Goal: Task Accomplishment & Management: Use online tool/utility

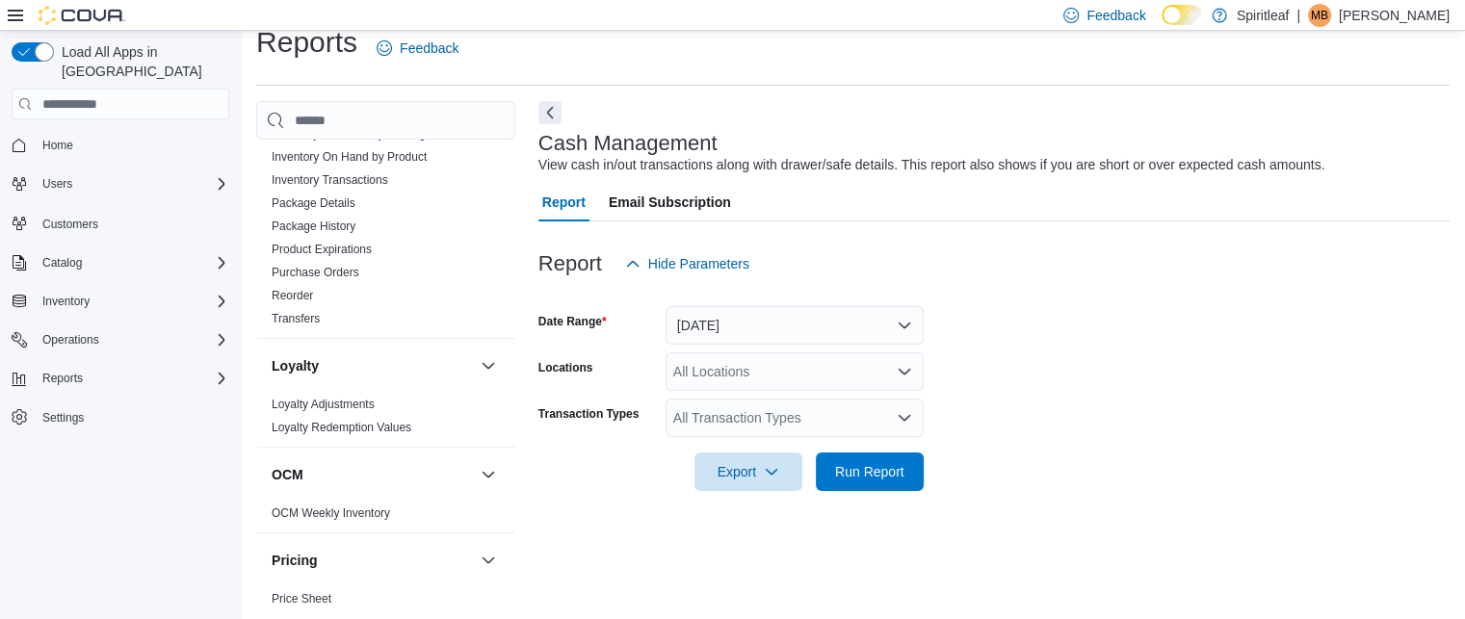
scroll to position [825, 0]
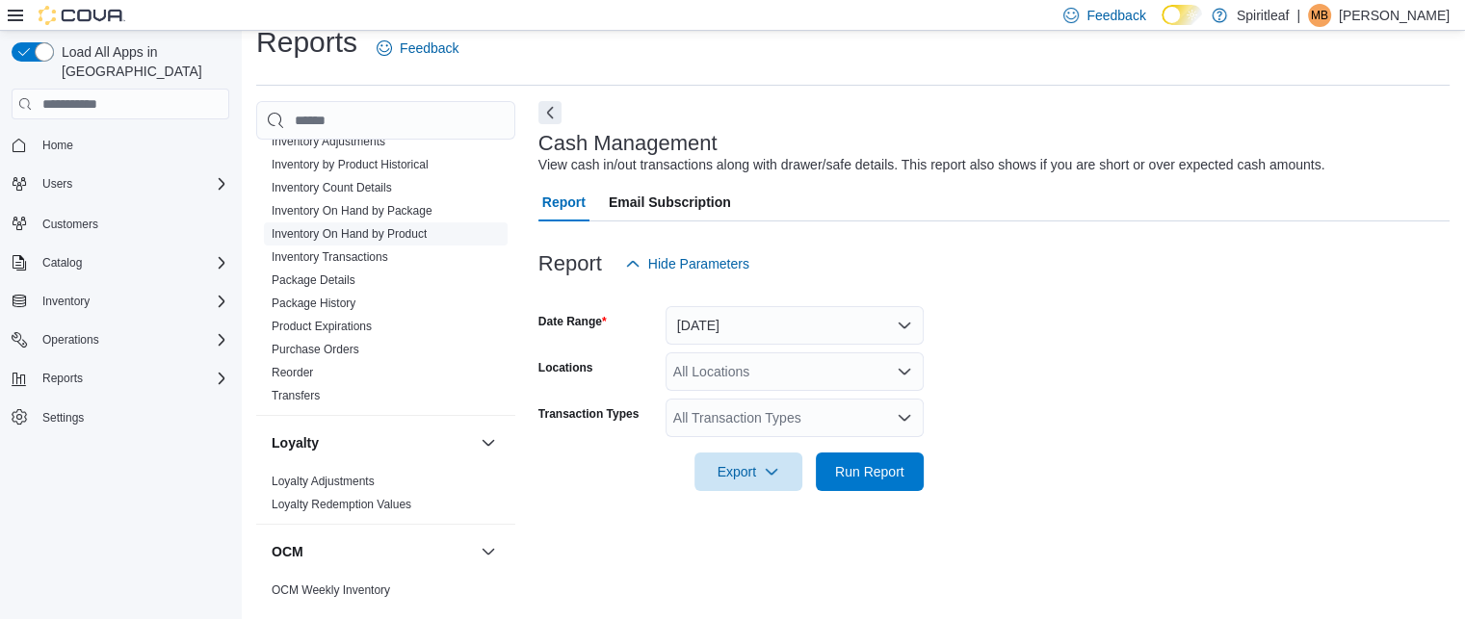
click at [408, 227] on link "Inventory On Hand by Product" at bounding box center [349, 233] width 155 height 13
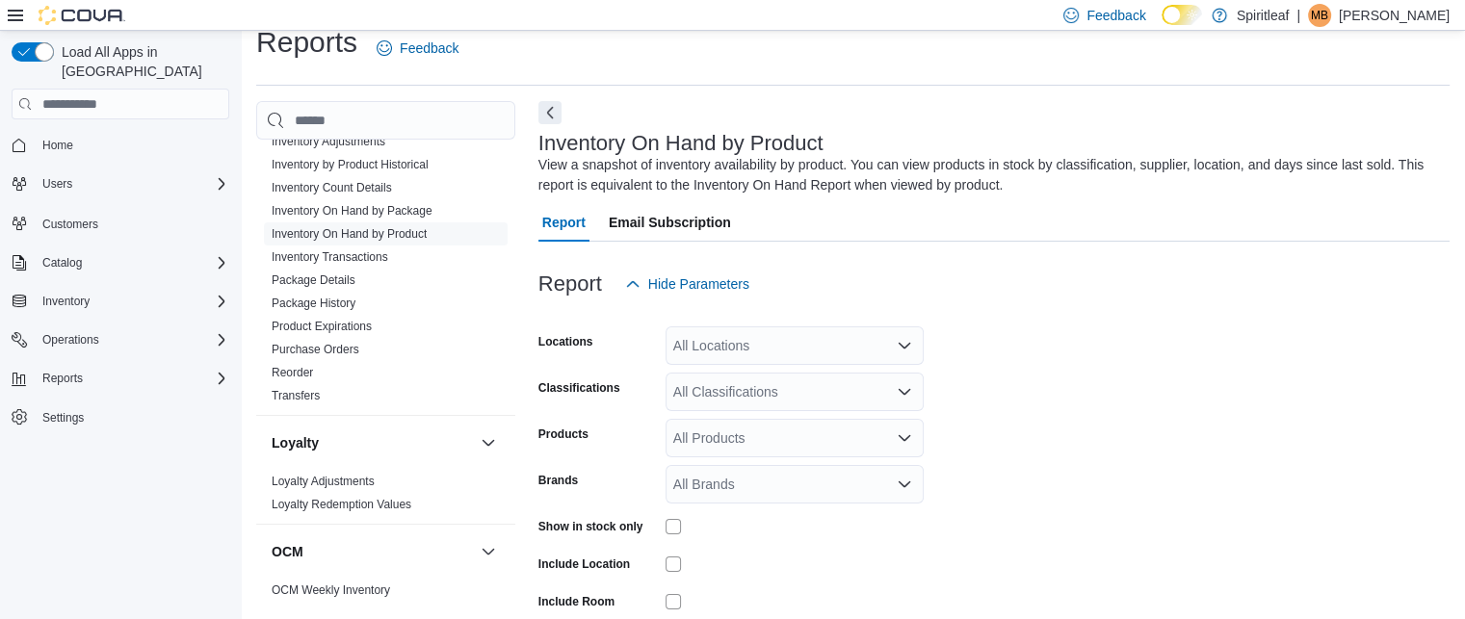
scroll to position [65, 0]
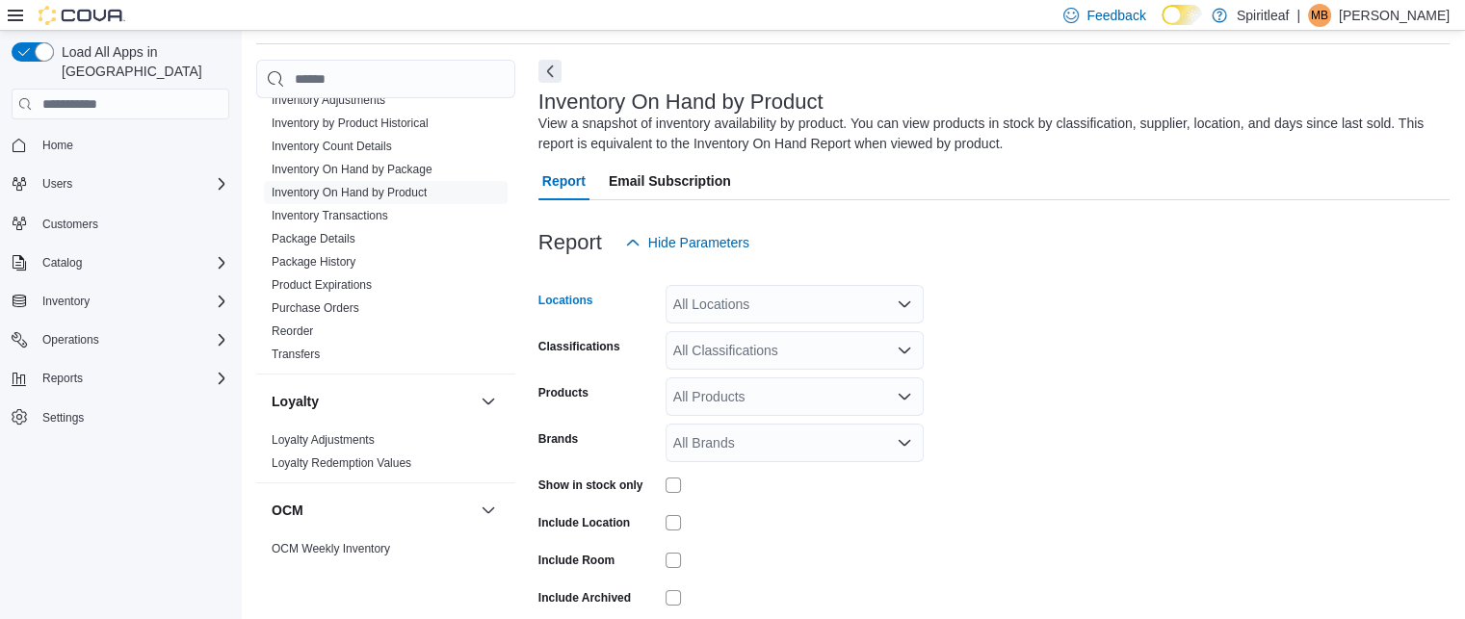
click at [735, 302] on div "All Locations" at bounding box center [795, 304] width 258 height 39
type input "***"
click at [809, 341] on span "[STREET_ADDRESS]" at bounding box center [802, 337] width 133 height 19
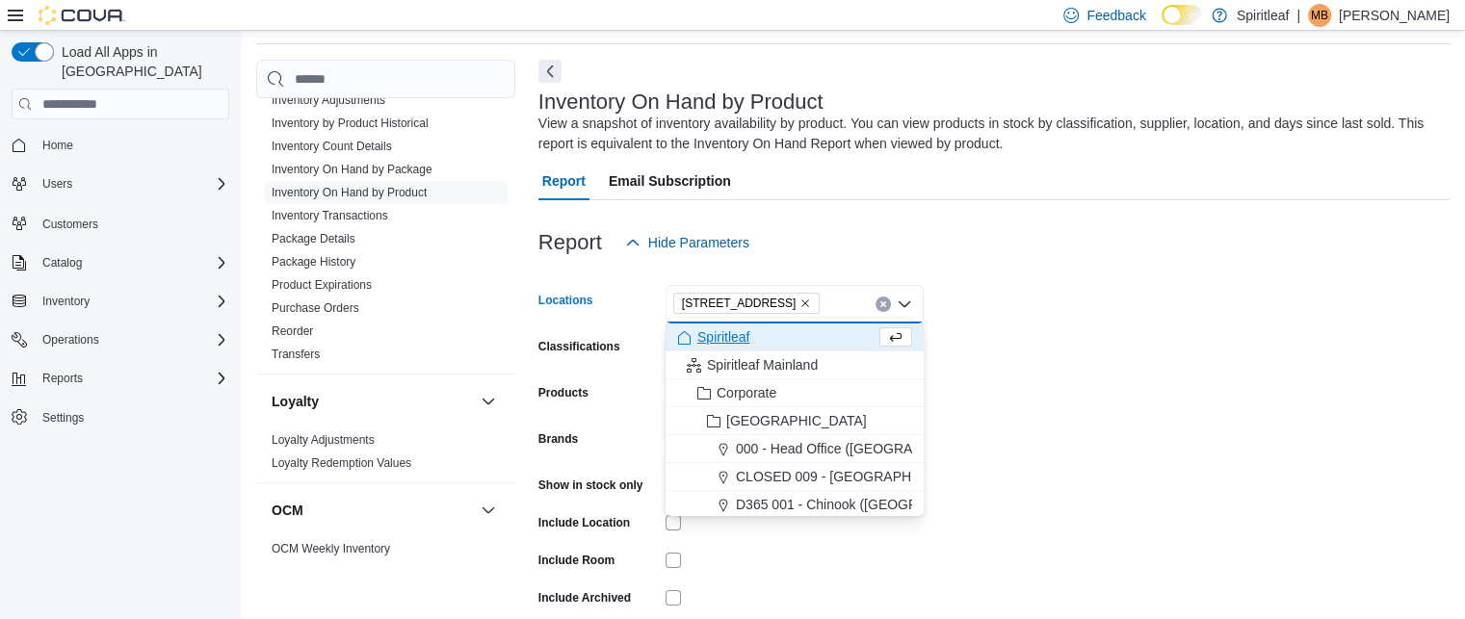
click at [1245, 303] on form "Locations [STREET_ADDRESS] Combo box. Selected. [STREET_ADDRESS]. Press Backspa…" at bounding box center [994, 464] width 911 height 405
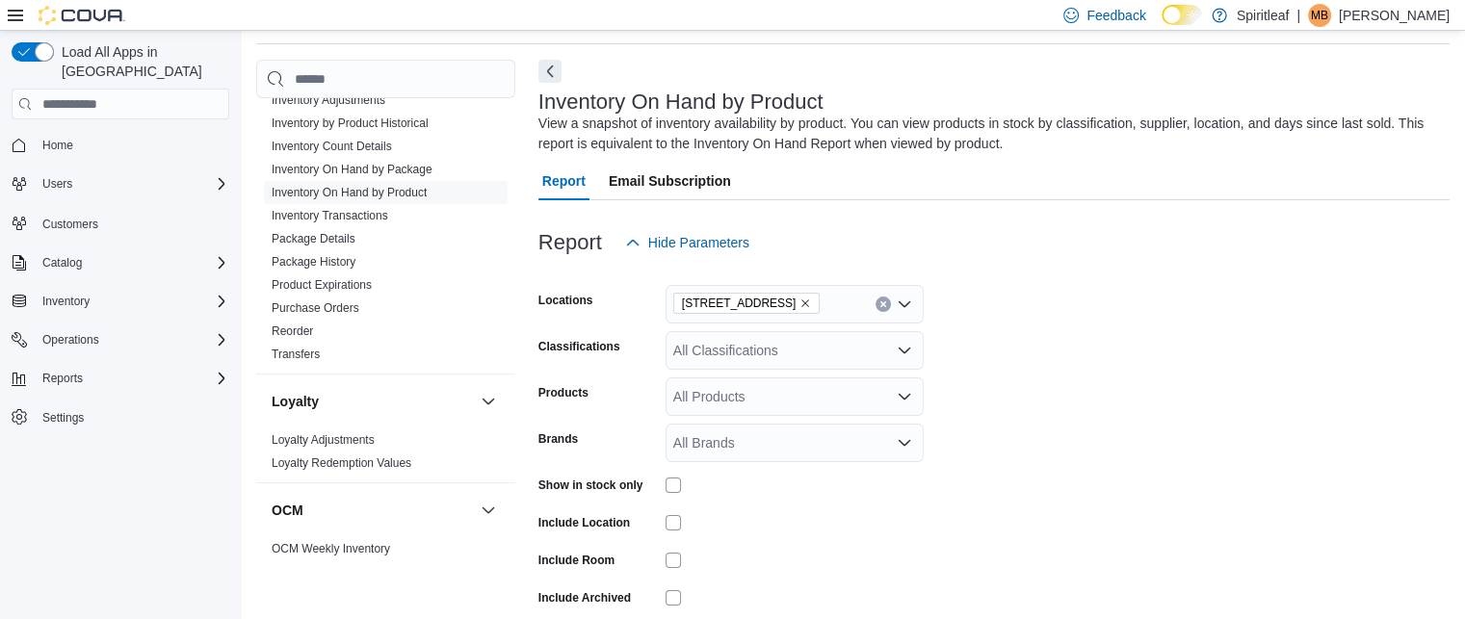
click at [725, 346] on div "All Classifications" at bounding box center [795, 350] width 258 height 39
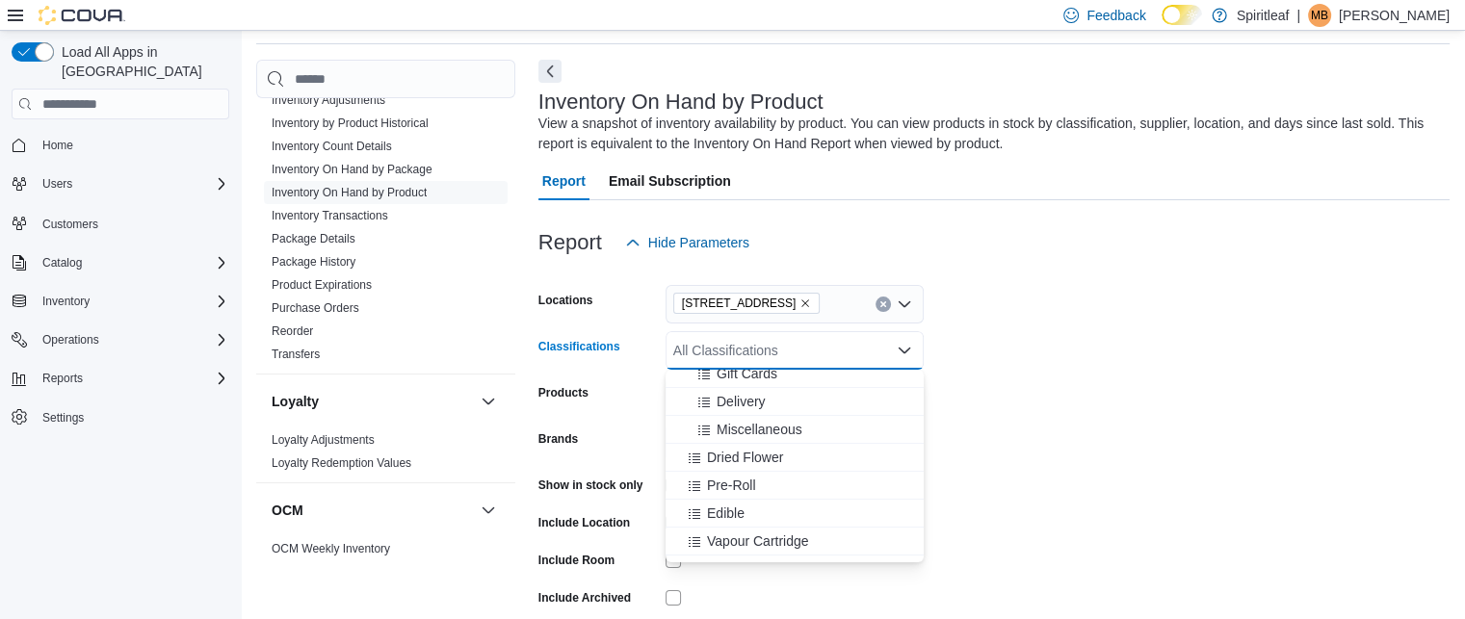
scroll to position [293, 0]
click at [775, 458] on span "Dried Flower" at bounding box center [745, 453] width 76 height 19
click at [775, 458] on div "Pre-Roll" at bounding box center [776, 453] width 198 height 19
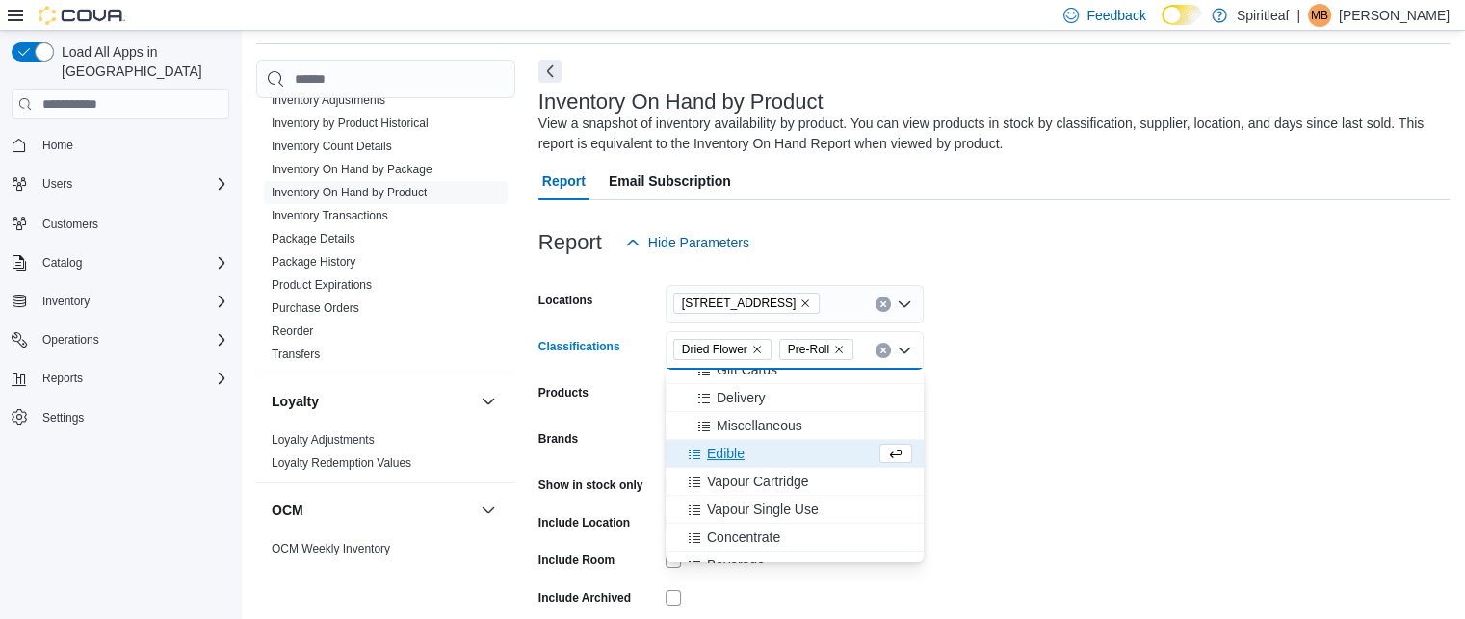
click at [775, 458] on div "Edible" at bounding box center [776, 453] width 198 height 19
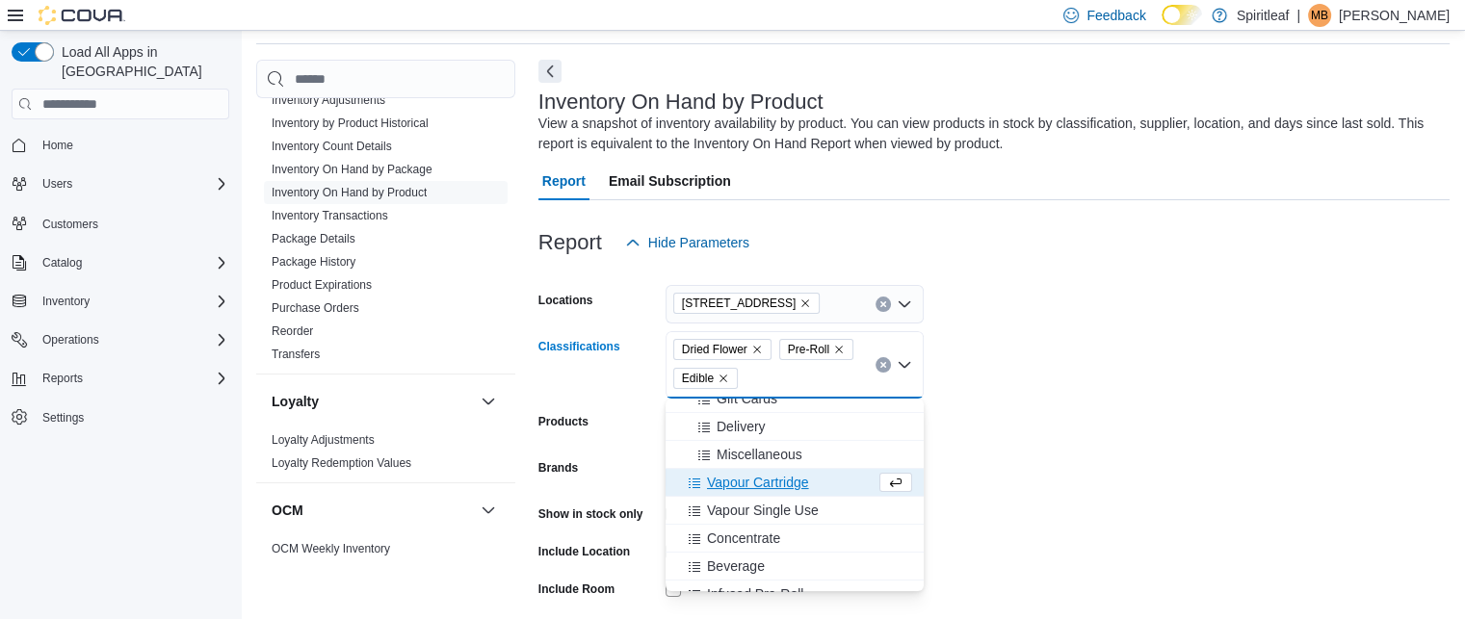
click at [790, 490] on span "Vapour Cartridge" at bounding box center [758, 482] width 102 height 19
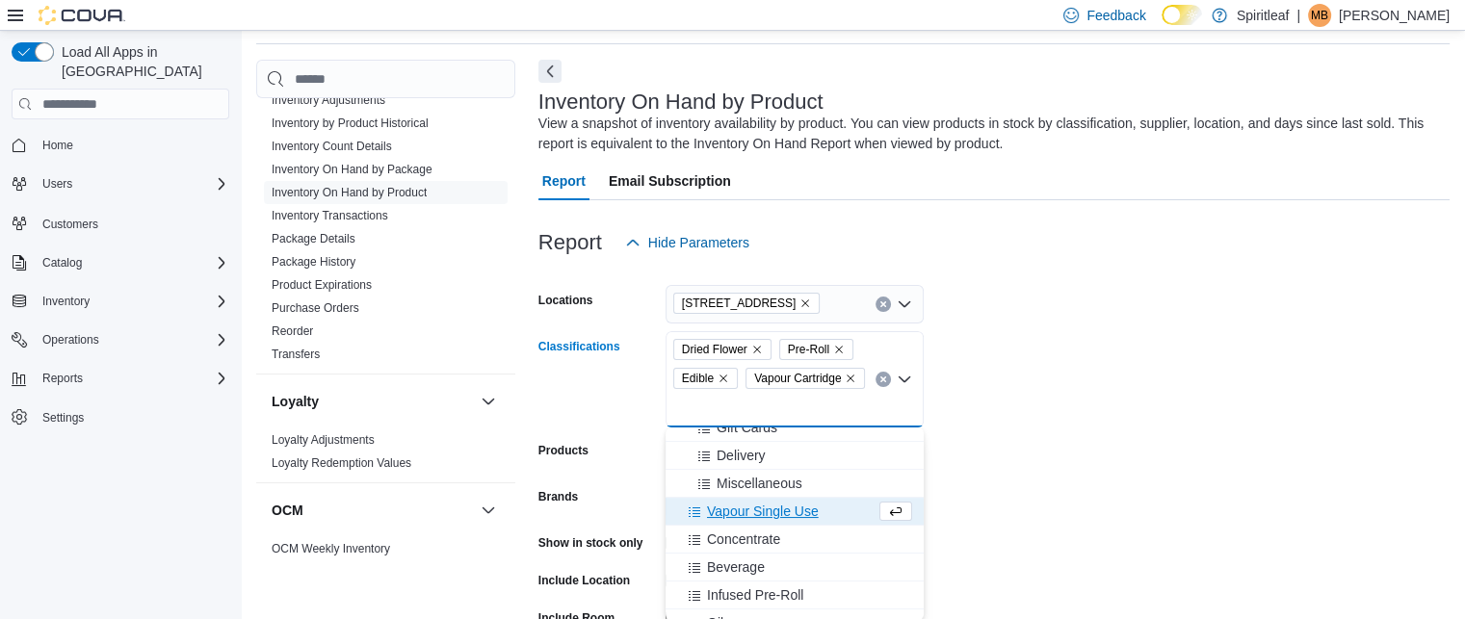
click at [782, 504] on span "Vapour Single Use" at bounding box center [763, 511] width 112 height 19
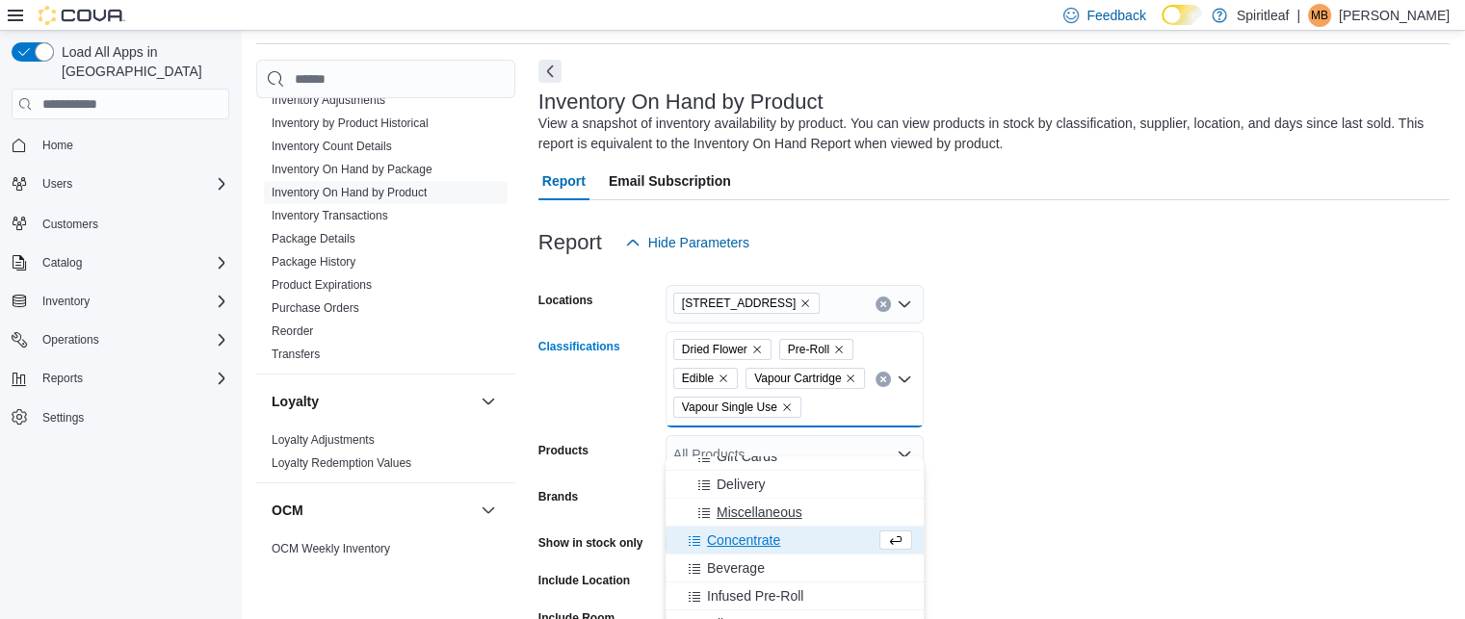
click at [767, 525] on button "Miscellaneous" at bounding box center [795, 513] width 258 height 28
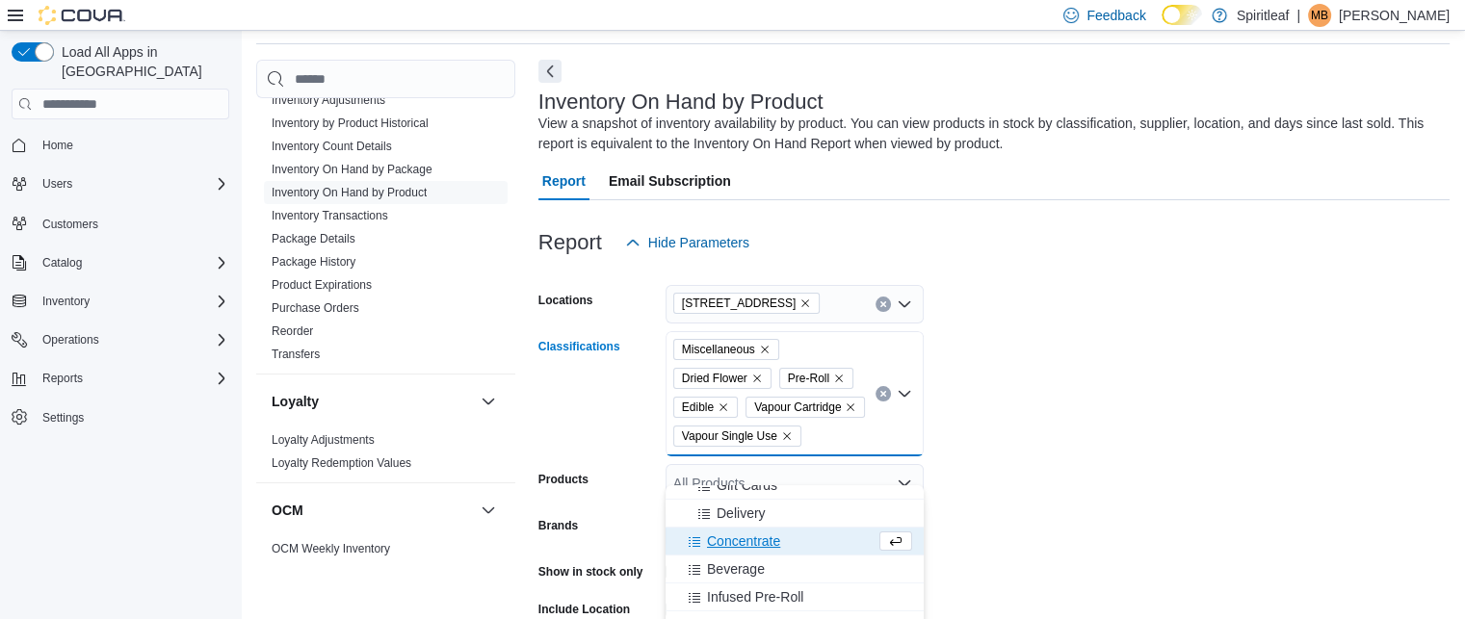
click at [751, 542] on span "Concentrate" at bounding box center [743, 541] width 73 height 19
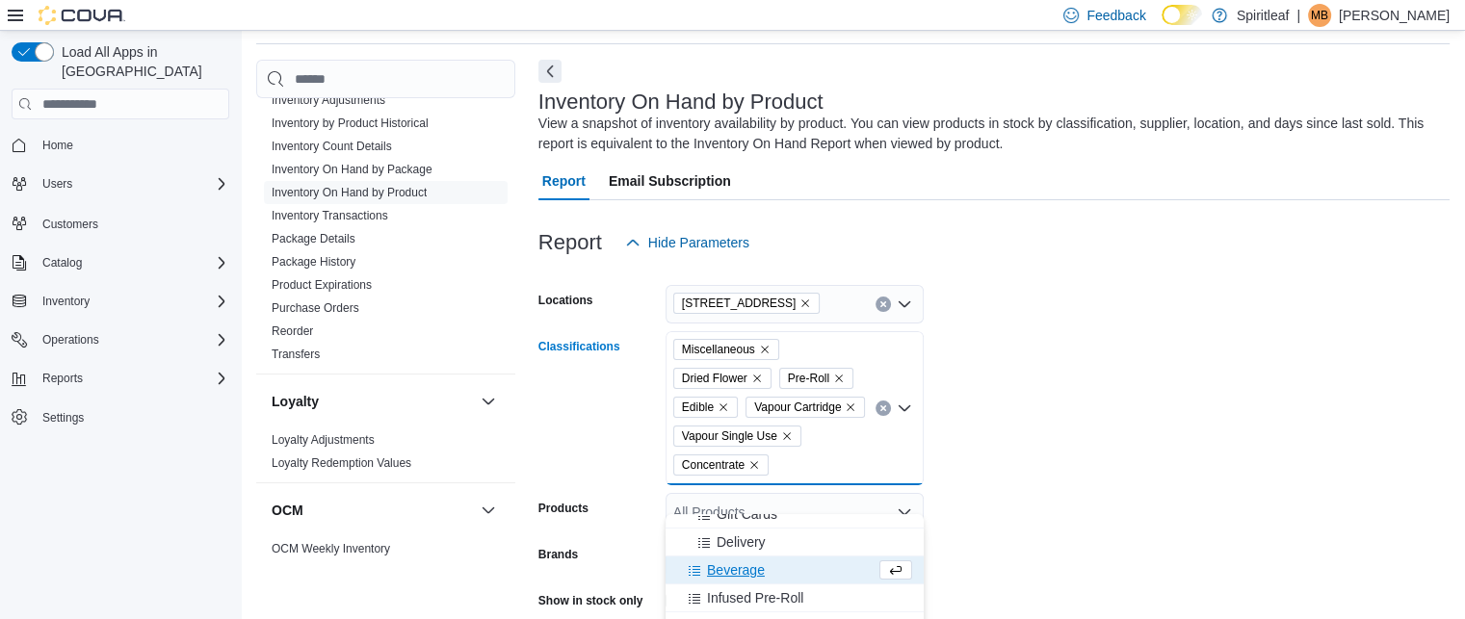
click at [737, 564] on span "Beverage" at bounding box center [736, 570] width 58 height 19
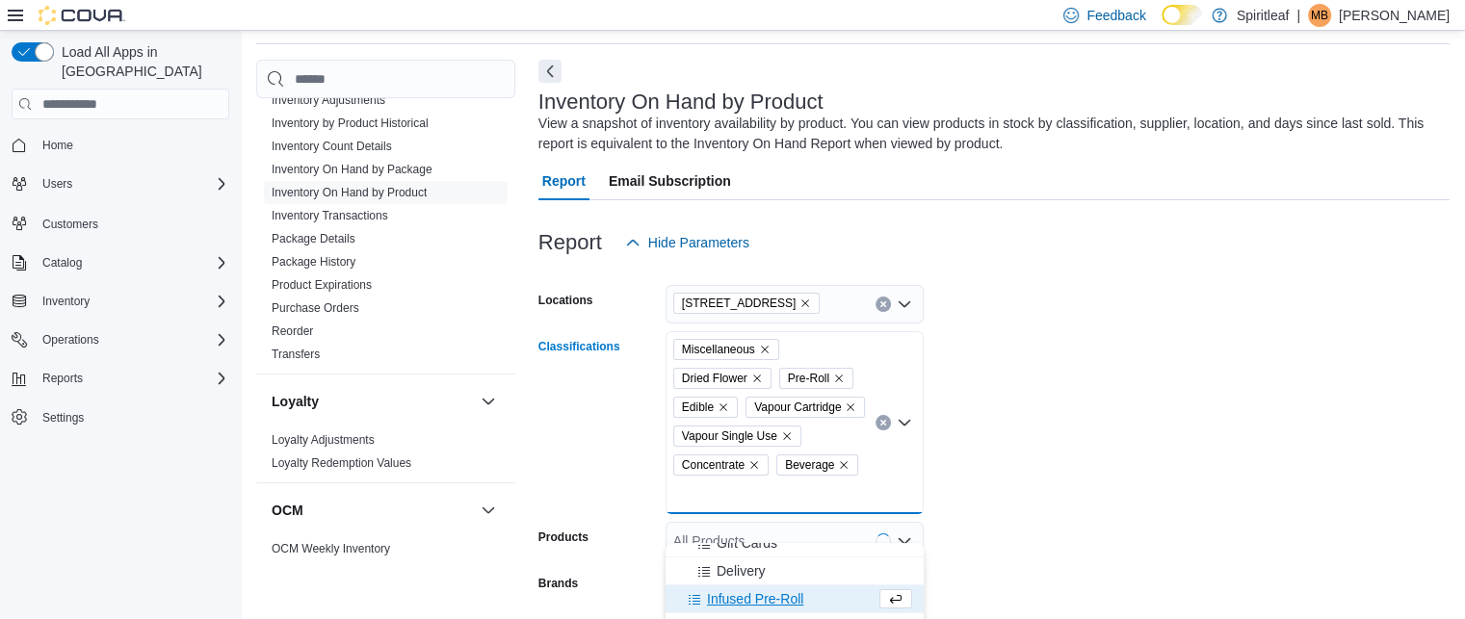
click at [733, 597] on span "Infused Pre-Roll" at bounding box center [755, 599] width 96 height 19
click at [733, 597] on div "Oil" at bounding box center [776, 599] width 198 height 19
click at [733, 597] on span "Capsule" at bounding box center [731, 599] width 49 height 19
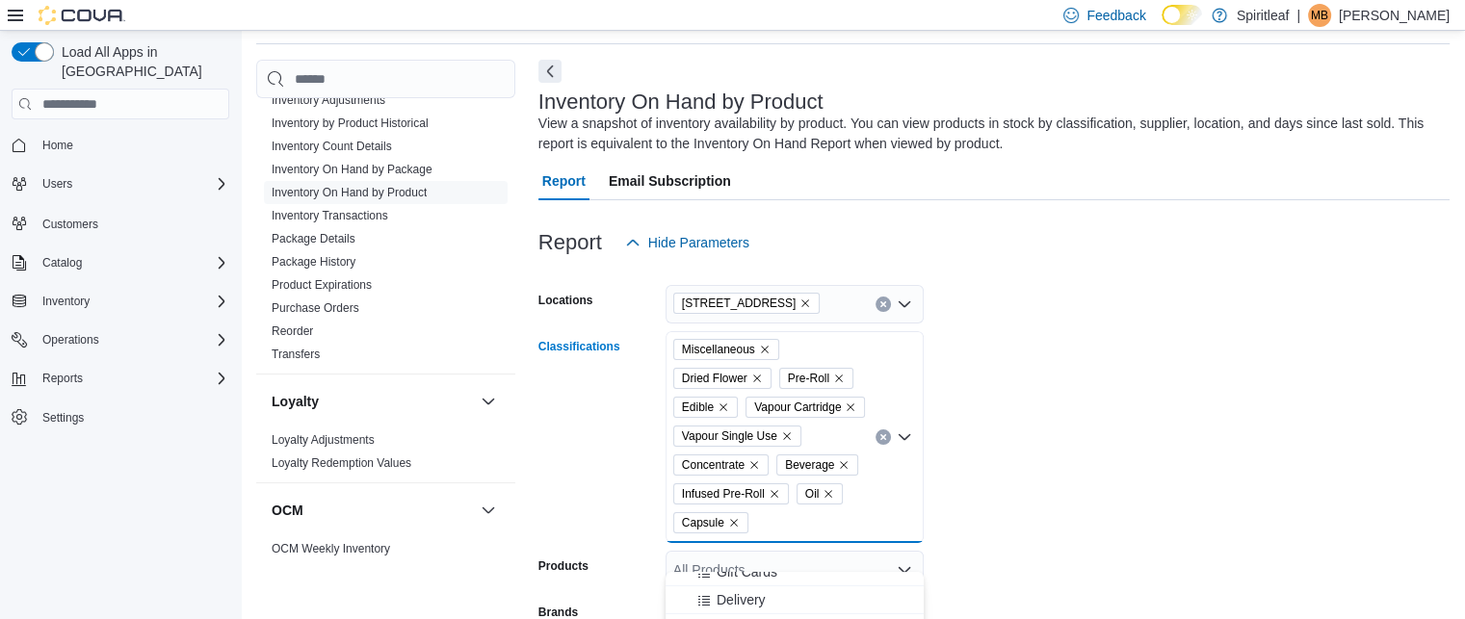
click at [1018, 511] on form "Locations [STREET_ADDRESS] Classifications Miscellaneous Dried Flower Pre-Roll …" at bounding box center [994, 551] width 911 height 578
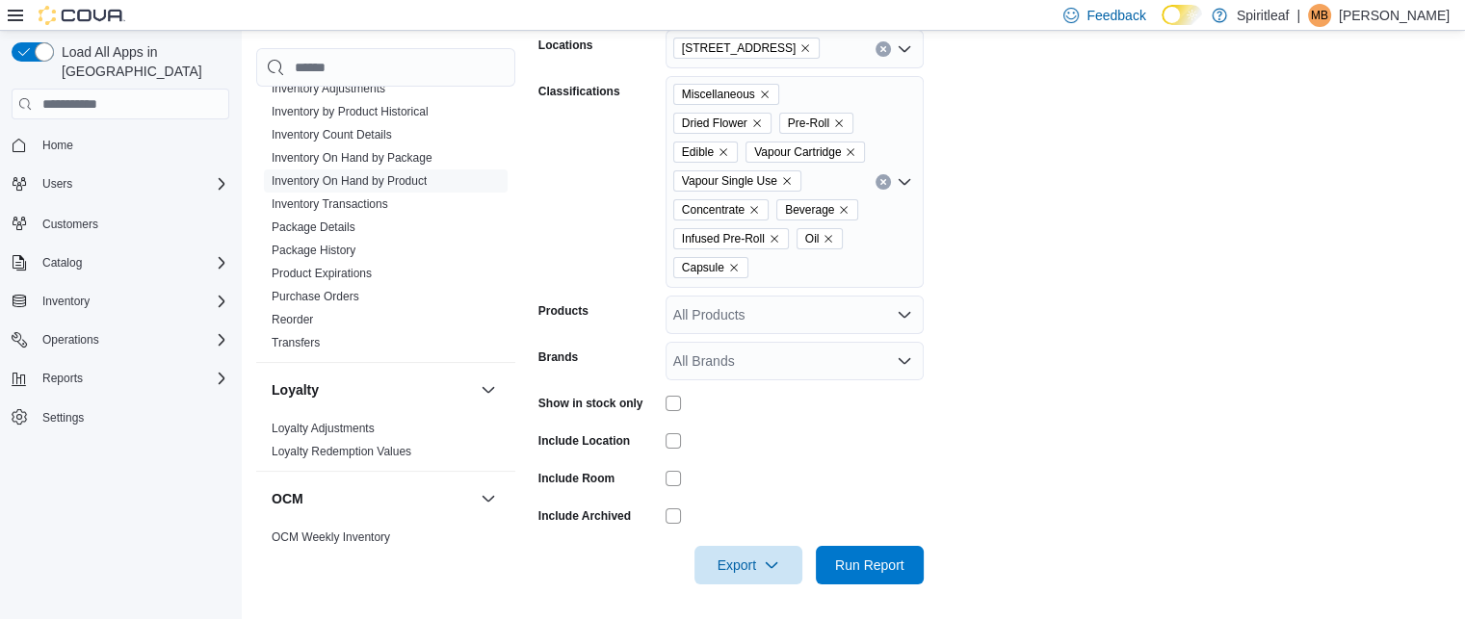
scroll to position [321, 0]
click at [825, 287] on div "Miscellaneous Dried Flower Pre-Roll Edible Vapour Cartridge Vapour Single Use C…" at bounding box center [795, 181] width 258 height 212
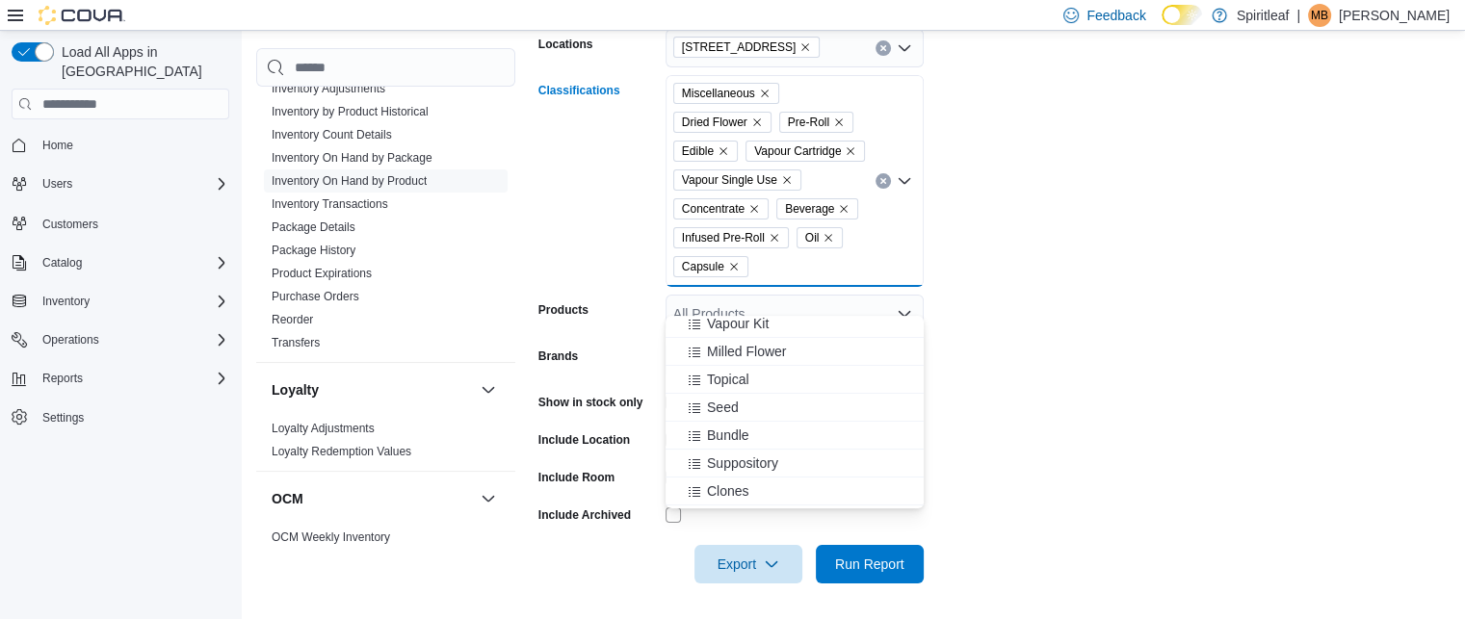
scroll to position [359, 0]
click at [726, 381] on span "Seed" at bounding box center [723, 389] width 32 height 19
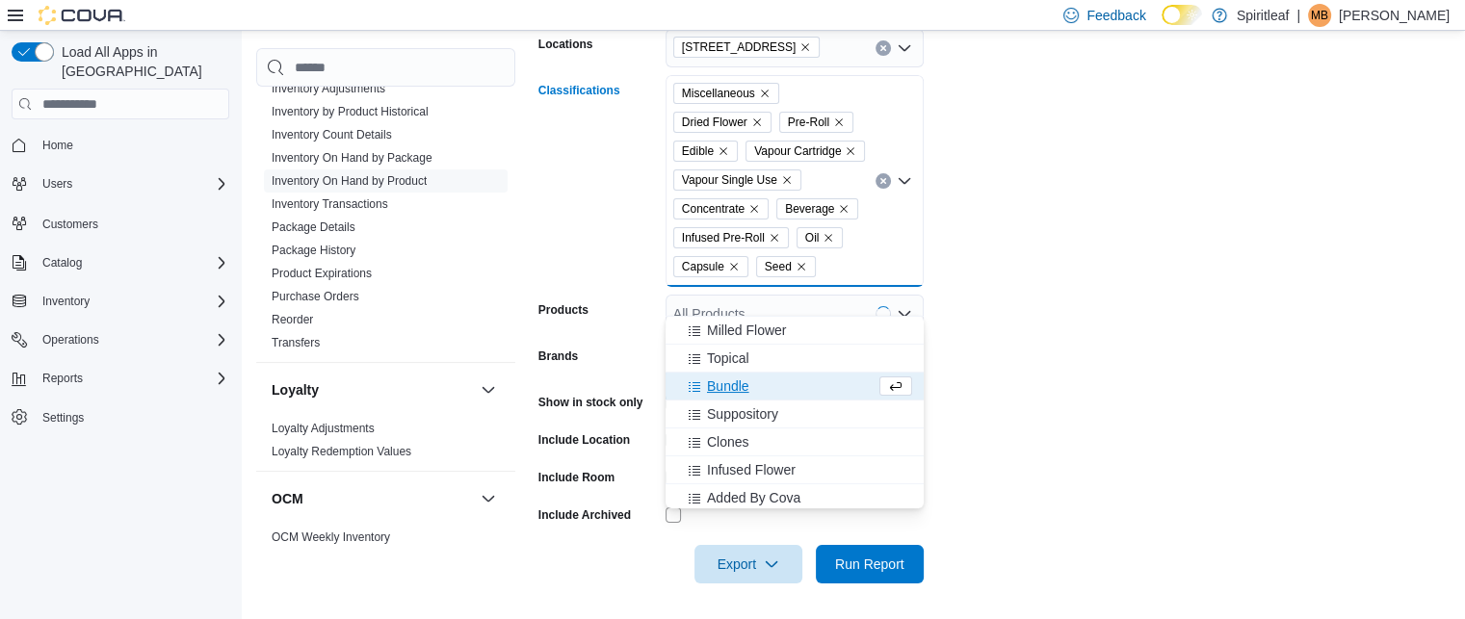
scroll to position [366, 0]
click at [1048, 525] on form "Locations [STREET_ADDRESS] Classifications Miscellaneous Dried Flower Pre-Roll …" at bounding box center [994, 295] width 911 height 578
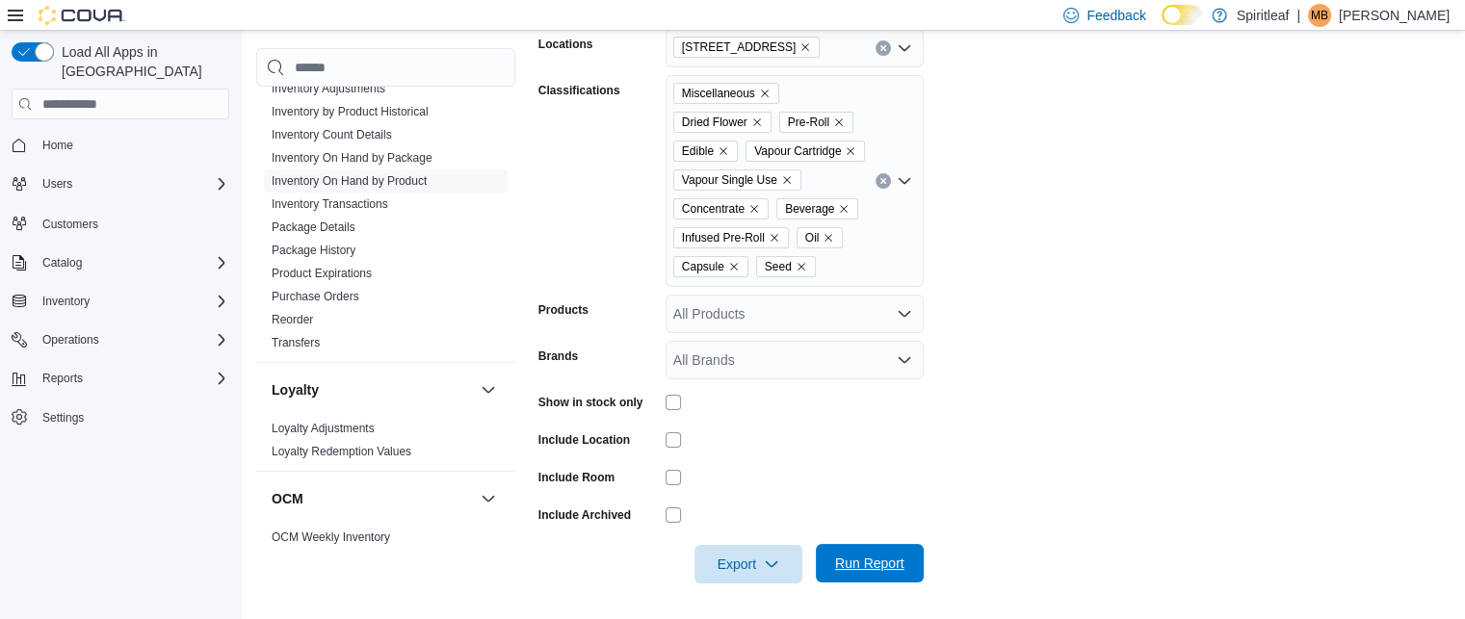
click at [864, 573] on span "Run Report" at bounding box center [869, 563] width 69 height 19
click at [762, 583] on span "Export" at bounding box center [748, 563] width 85 height 39
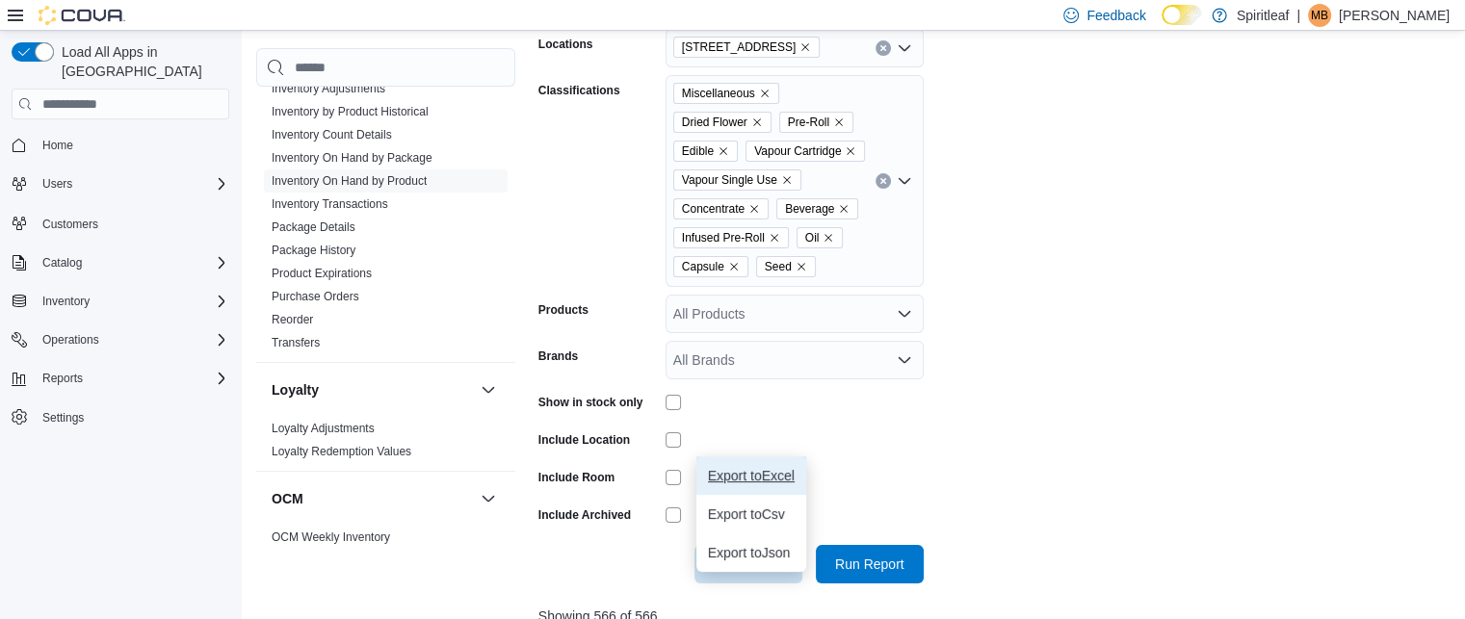
click at [779, 486] on button "Export to Excel" at bounding box center [752, 476] width 110 height 39
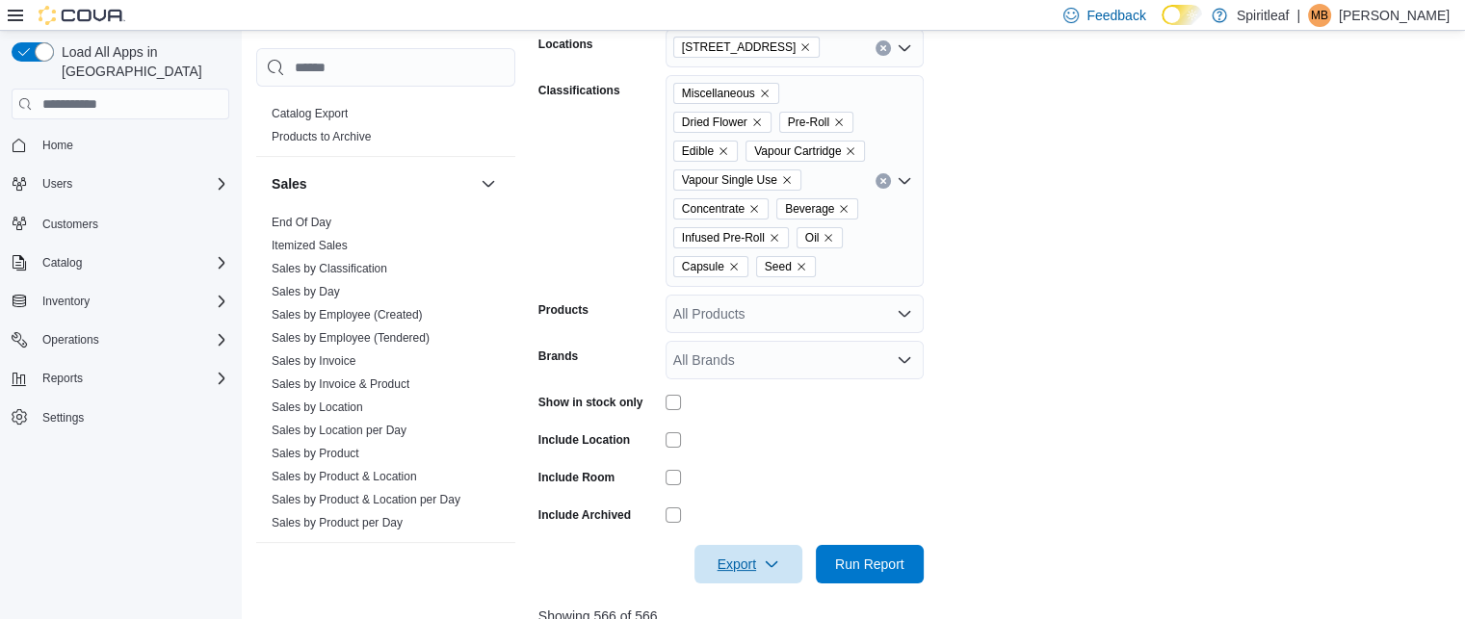
scroll to position [1427, 0]
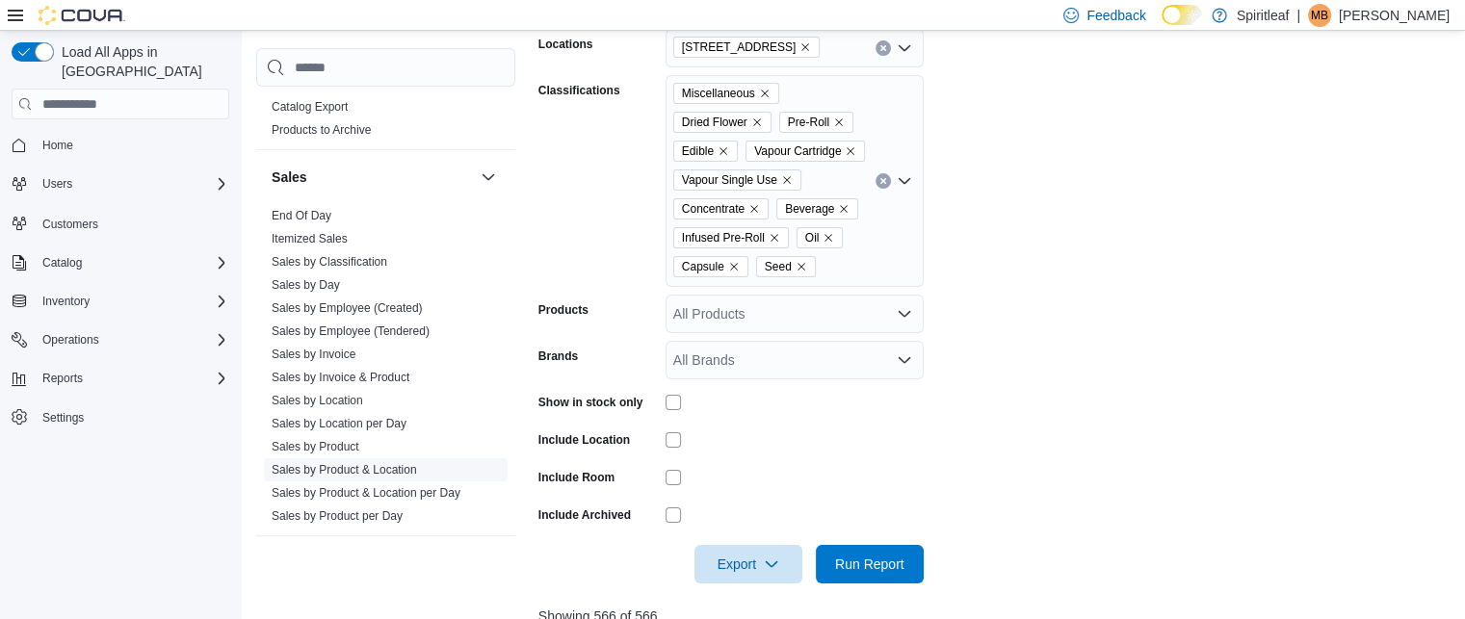
click at [366, 463] on link "Sales by Product & Location" at bounding box center [344, 469] width 145 height 13
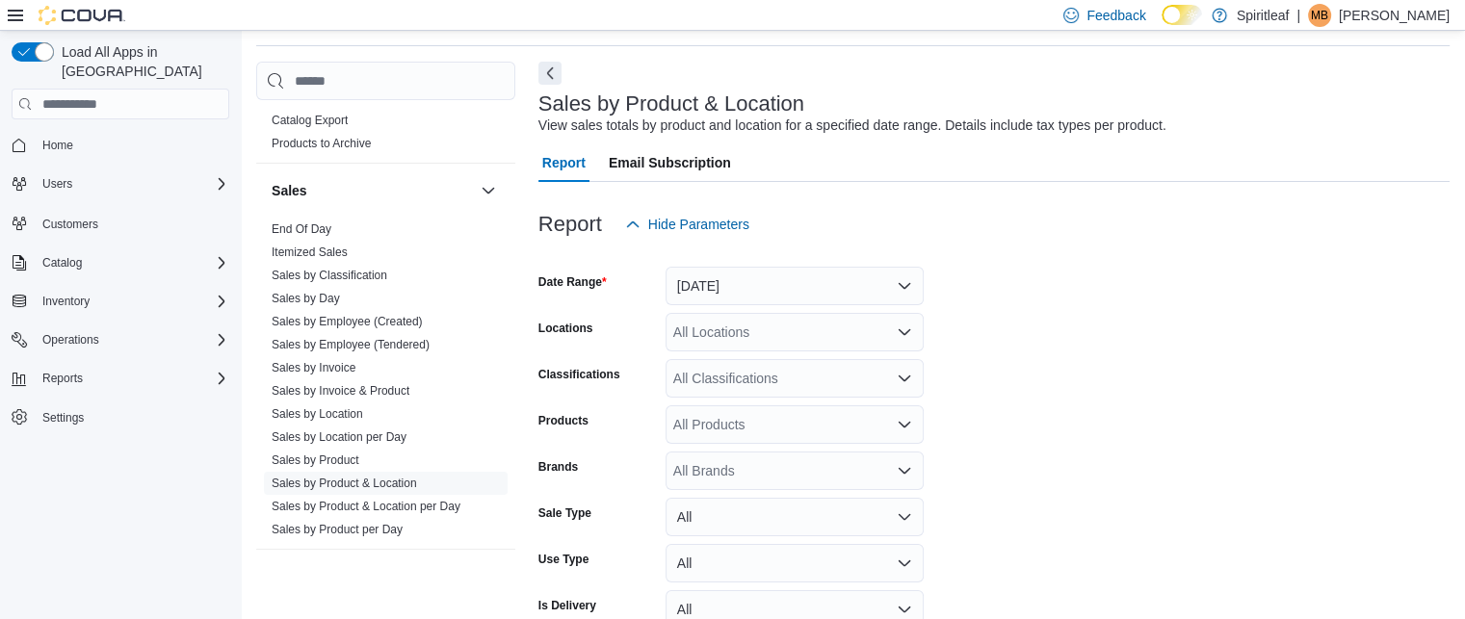
scroll to position [44, 0]
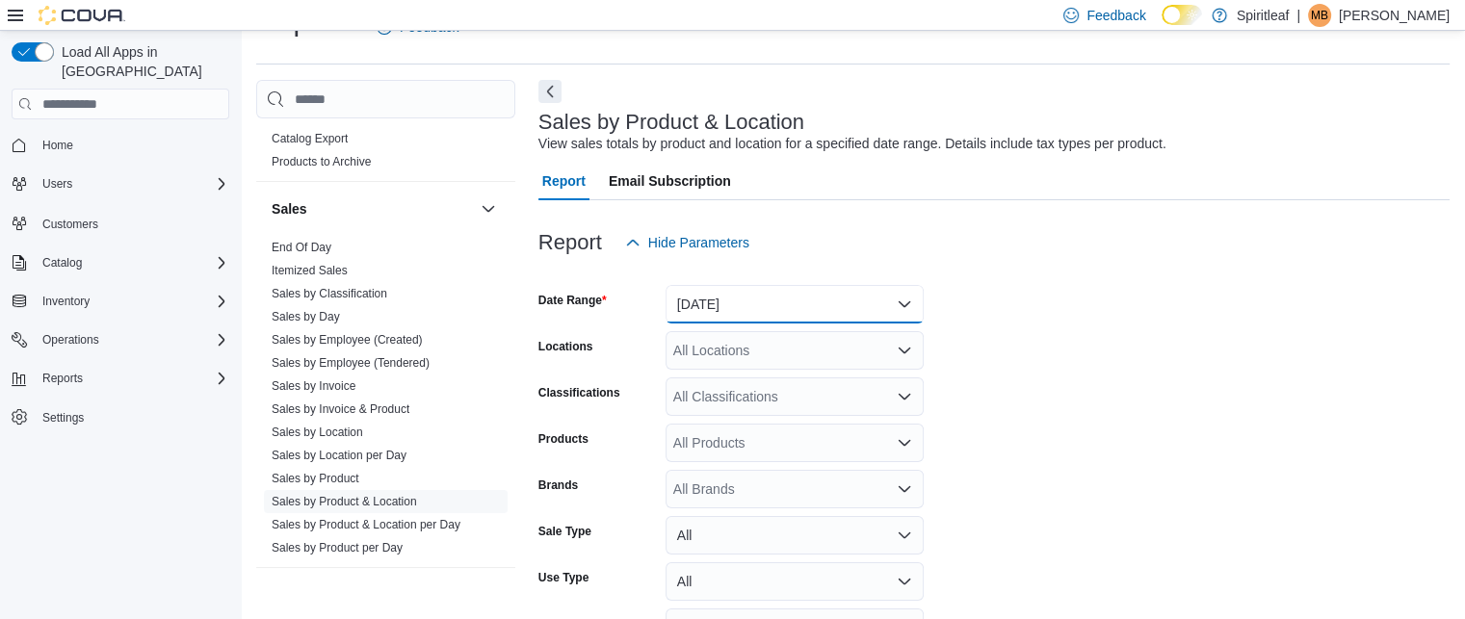
click at [754, 307] on button "[DATE]" at bounding box center [795, 304] width 258 height 39
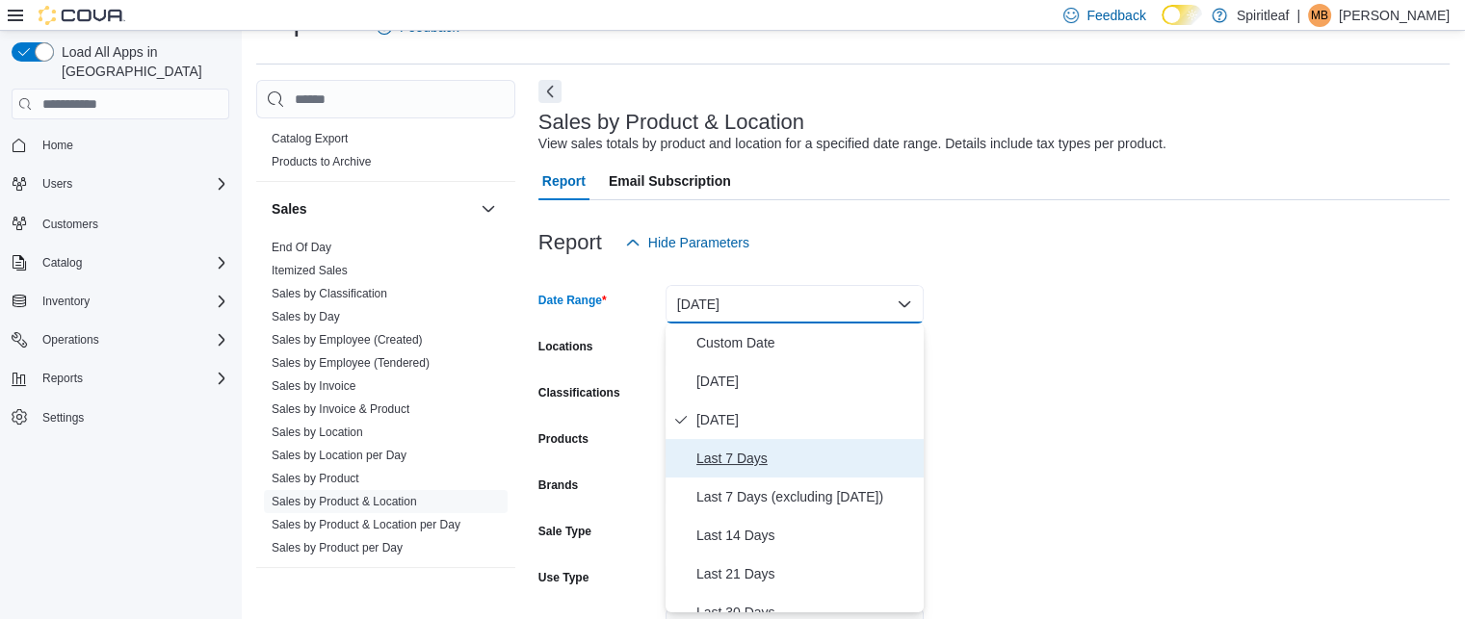
click at [715, 447] on span "Last 7 Days" at bounding box center [807, 458] width 220 height 23
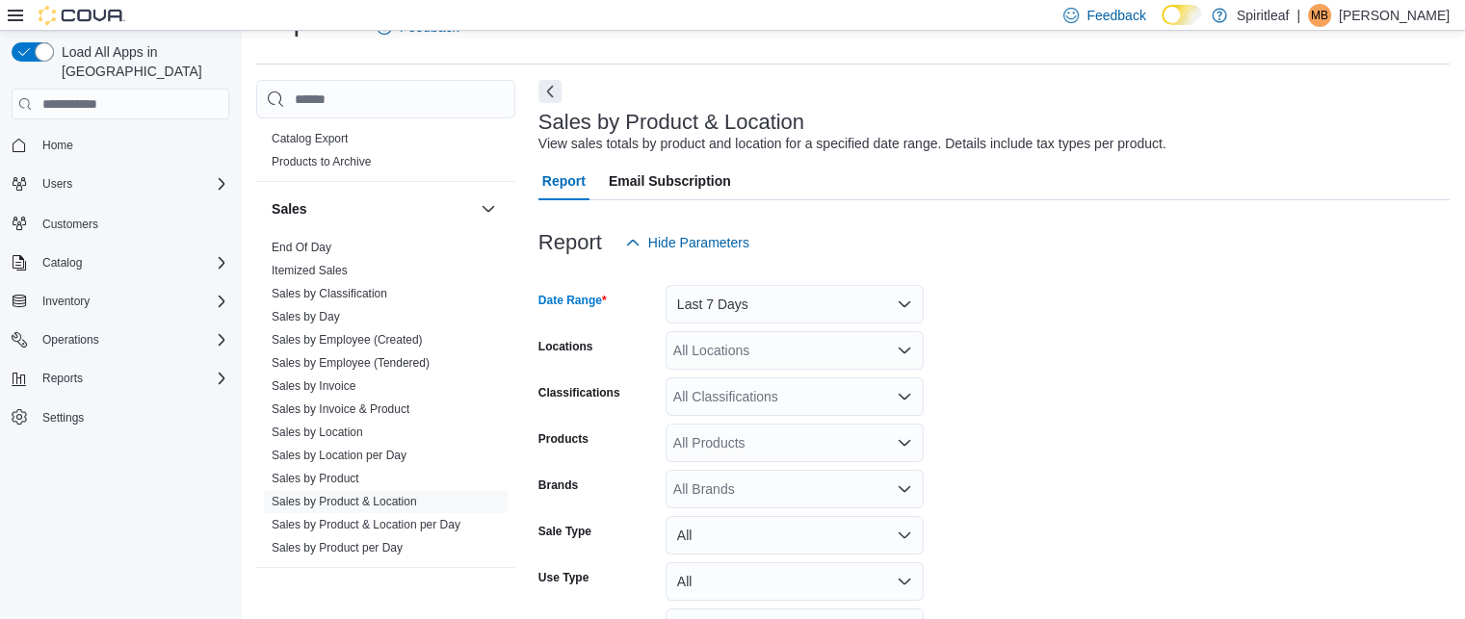
click at [739, 359] on div "All Locations" at bounding box center [795, 350] width 258 height 39
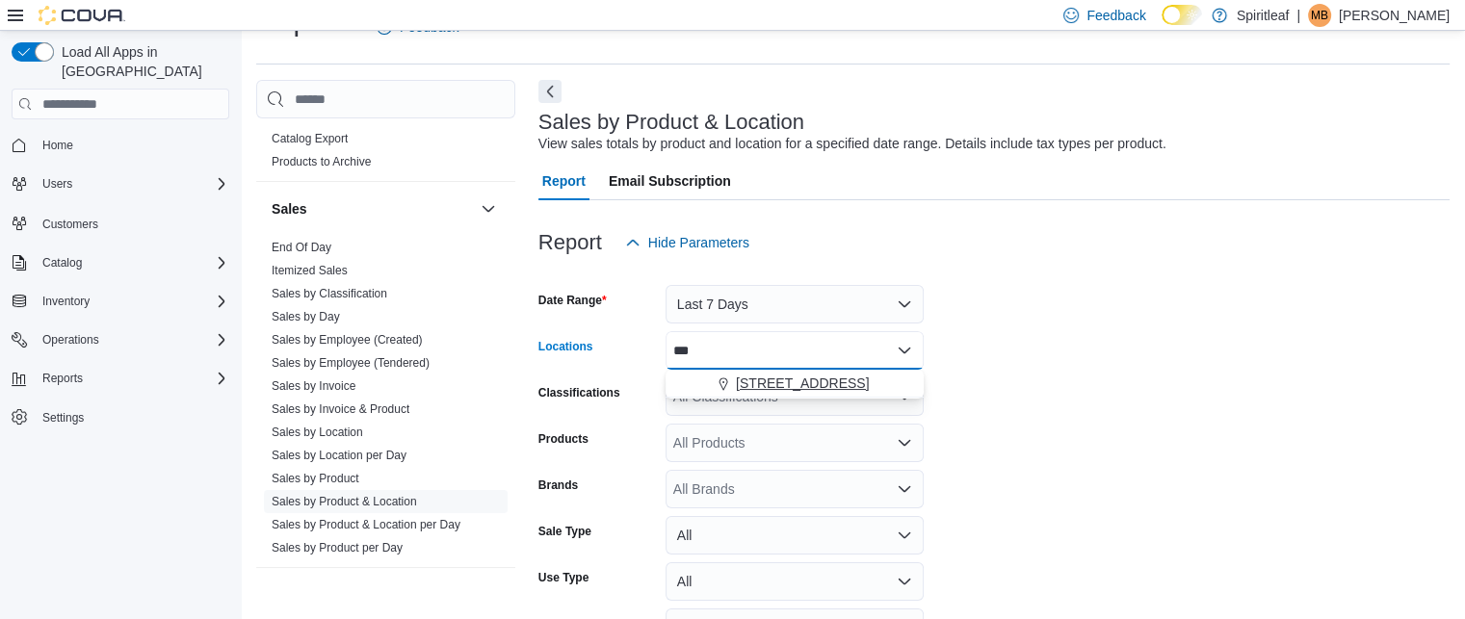
type input "***"
click at [756, 382] on span "[STREET_ADDRESS]" at bounding box center [802, 383] width 133 height 19
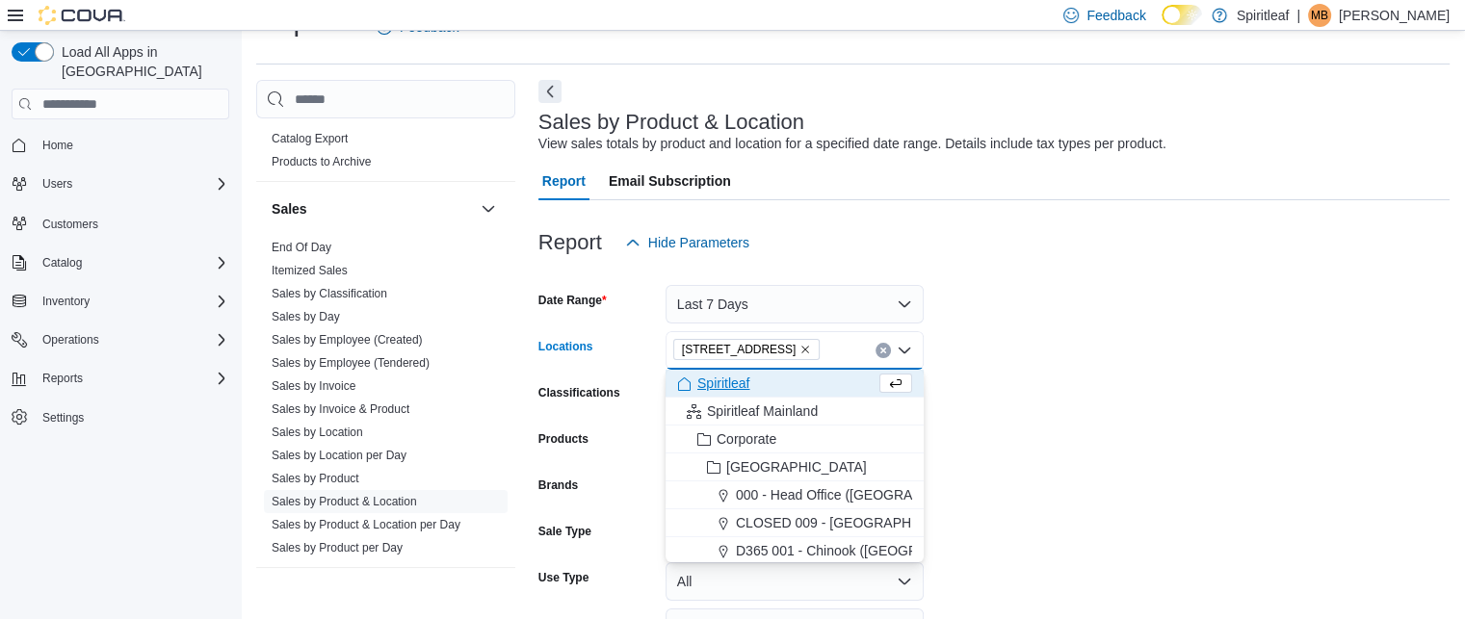
click at [1168, 400] on form "Date Range Last 7 Days Locations [STREET_ADDRESS] ([GEOGRAPHIC_DATA]) Combo box…" at bounding box center [994, 481] width 911 height 439
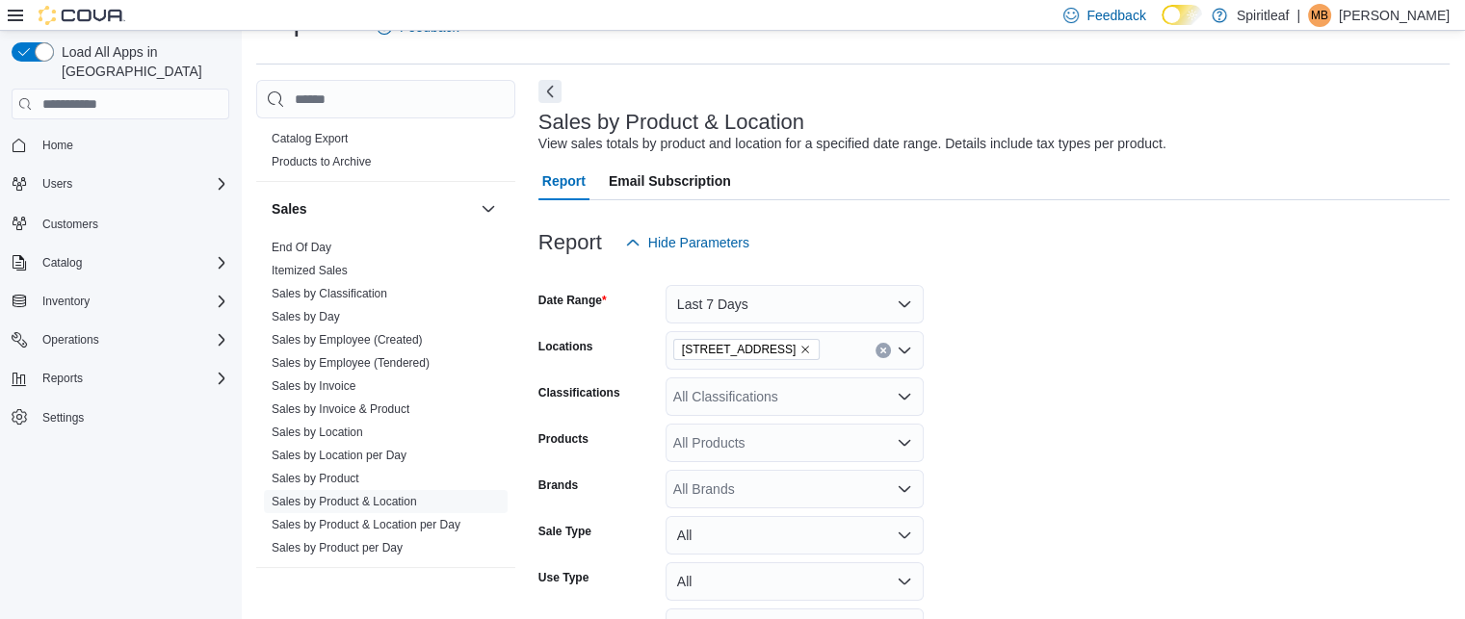
click at [717, 391] on div "All Classifications" at bounding box center [795, 397] width 258 height 39
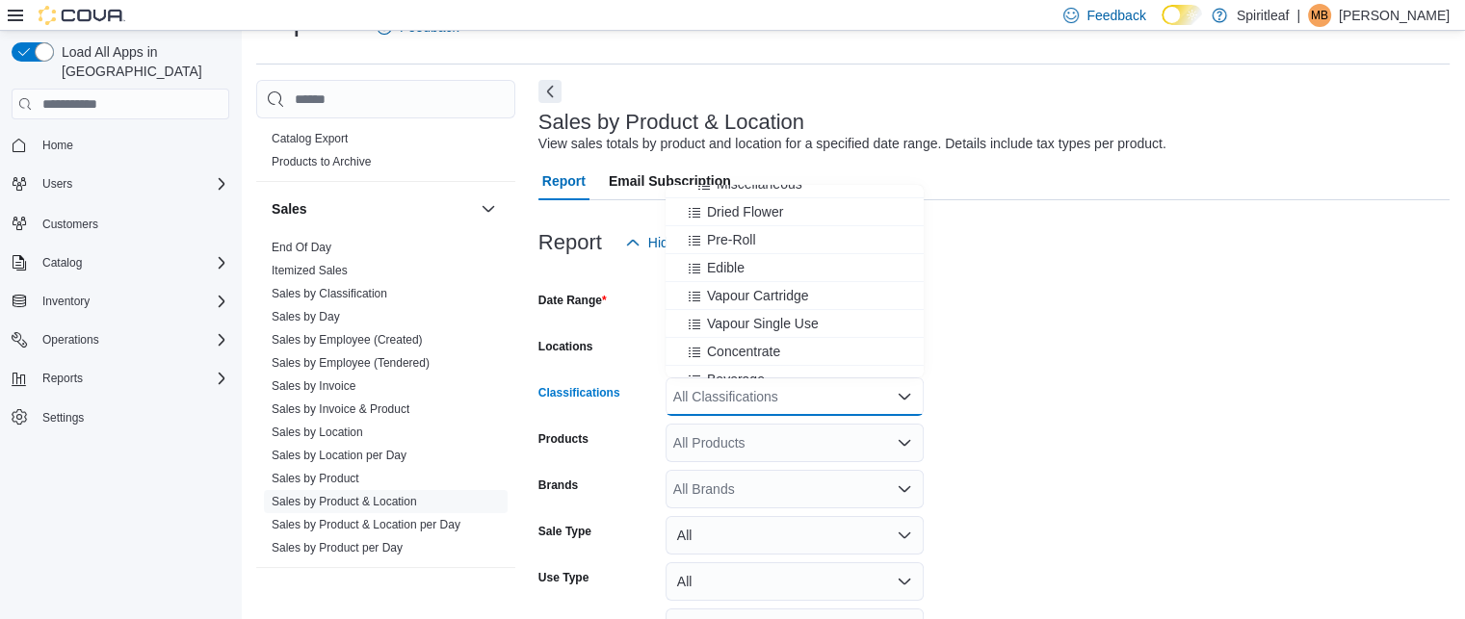
scroll to position [354, 0]
click at [745, 211] on span "Dried Flower" at bounding box center [745, 207] width 76 height 19
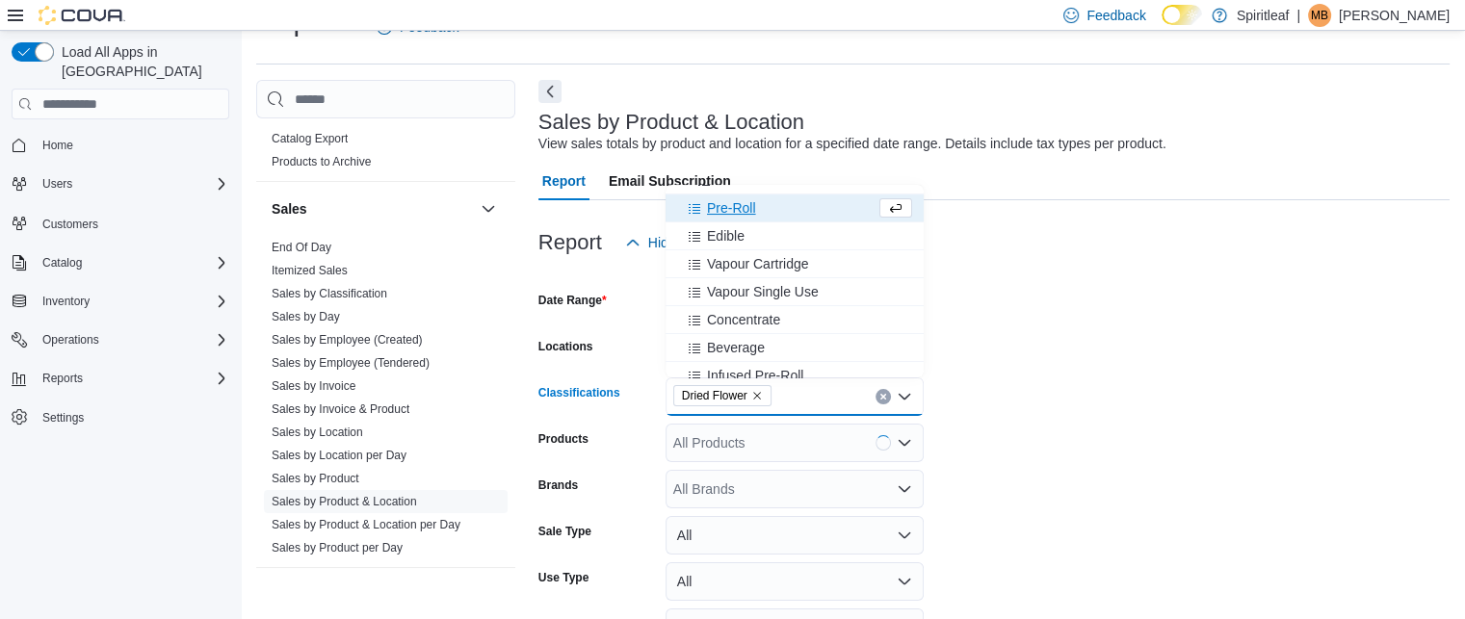
click at [745, 211] on span "Pre-Roll" at bounding box center [731, 207] width 49 height 19
click at [745, 211] on div "Edible" at bounding box center [776, 207] width 198 height 19
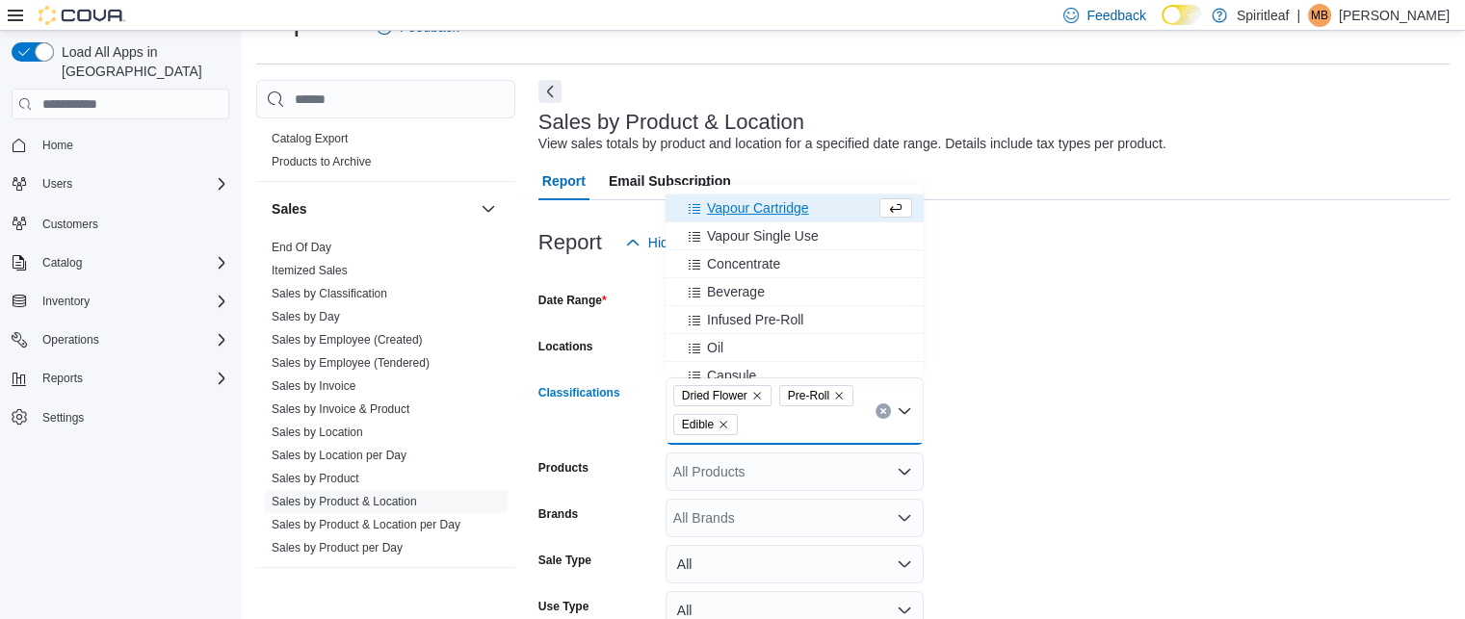
click at [745, 211] on span "Vapour Cartridge" at bounding box center [758, 207] width 102 height 19
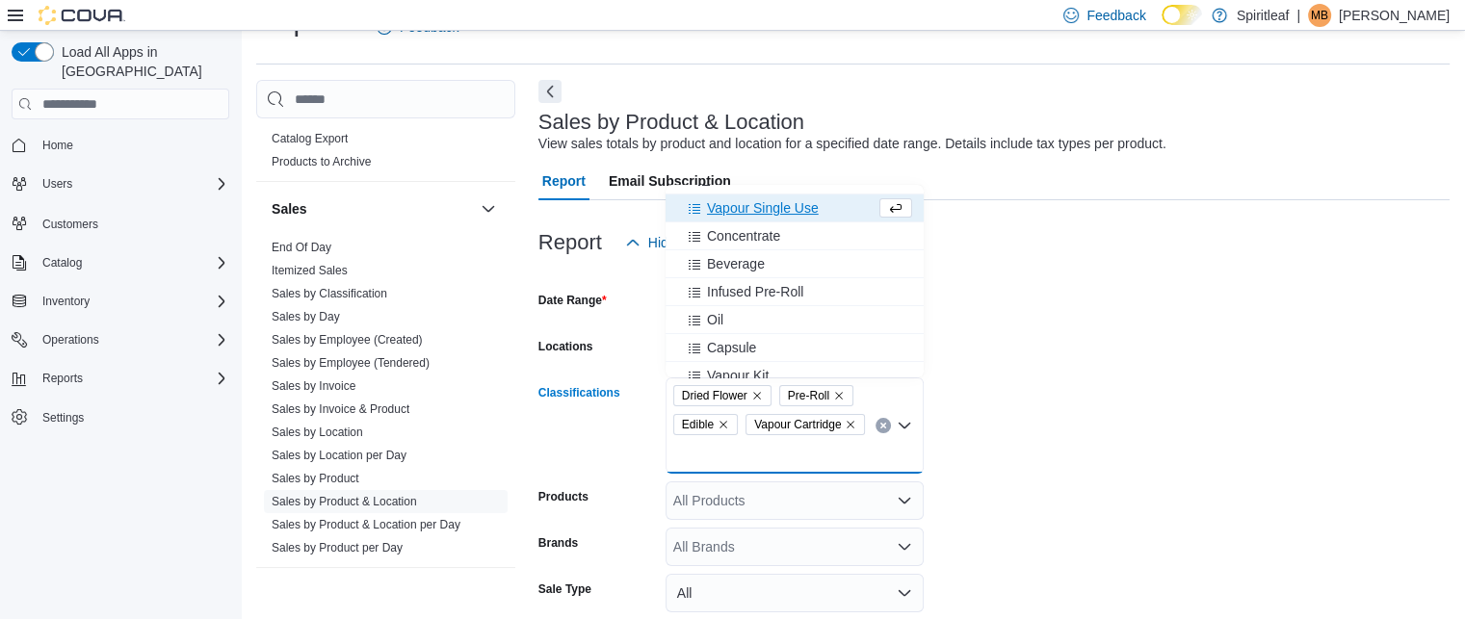
click at [745, 211] on span "Vapour Single Use" at bounding box center [763, 207] width 112 height 19
click at [745, 211] on span "Concentrate" at bounding box center [743, 207] width 73 height 19
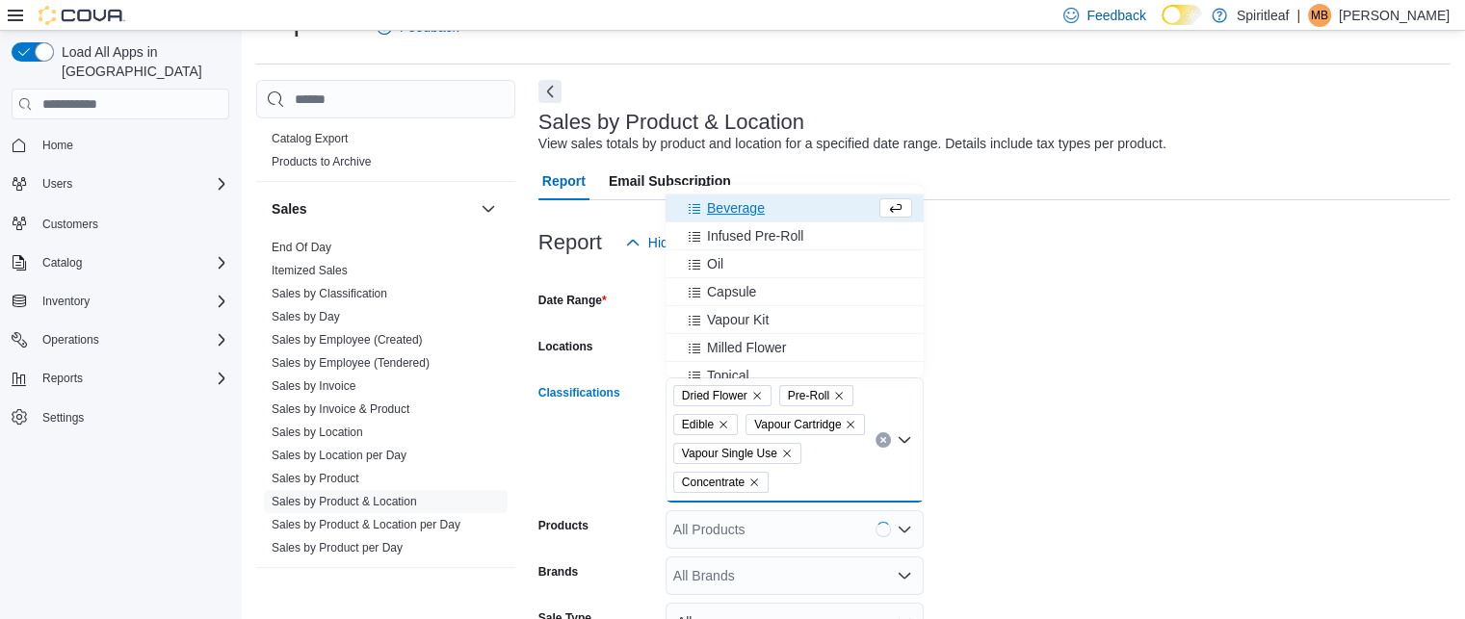
click at [745, 211] on span "Beverage" at bounding box center [736, 207] width 58 height 19
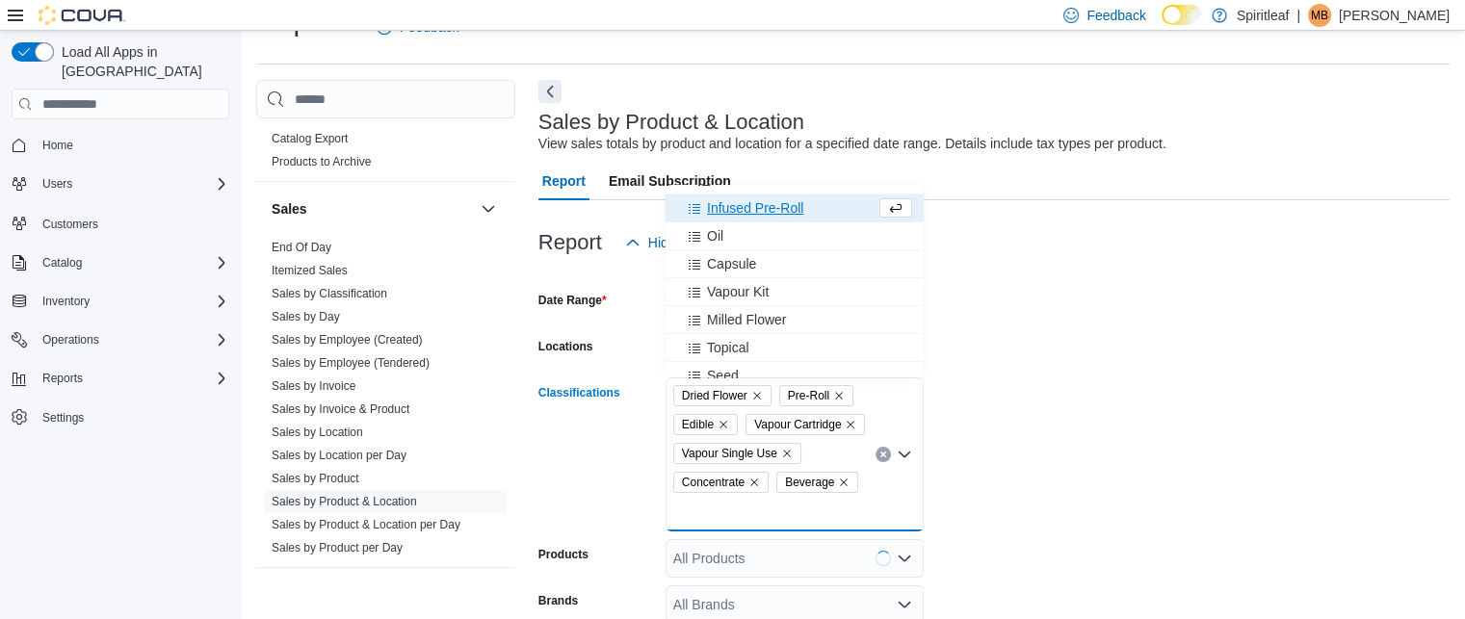
click at [745, 211] on span "Infused Pre-Roll" at bounding box center [755, 207] width 96 height 19
click at [745, 211] on div "Oil" at bounding box center [776, 207] width 198 height 19
click at [745, 211] on span "Capsule" at bounding box center [731, 207] width 49 height 19
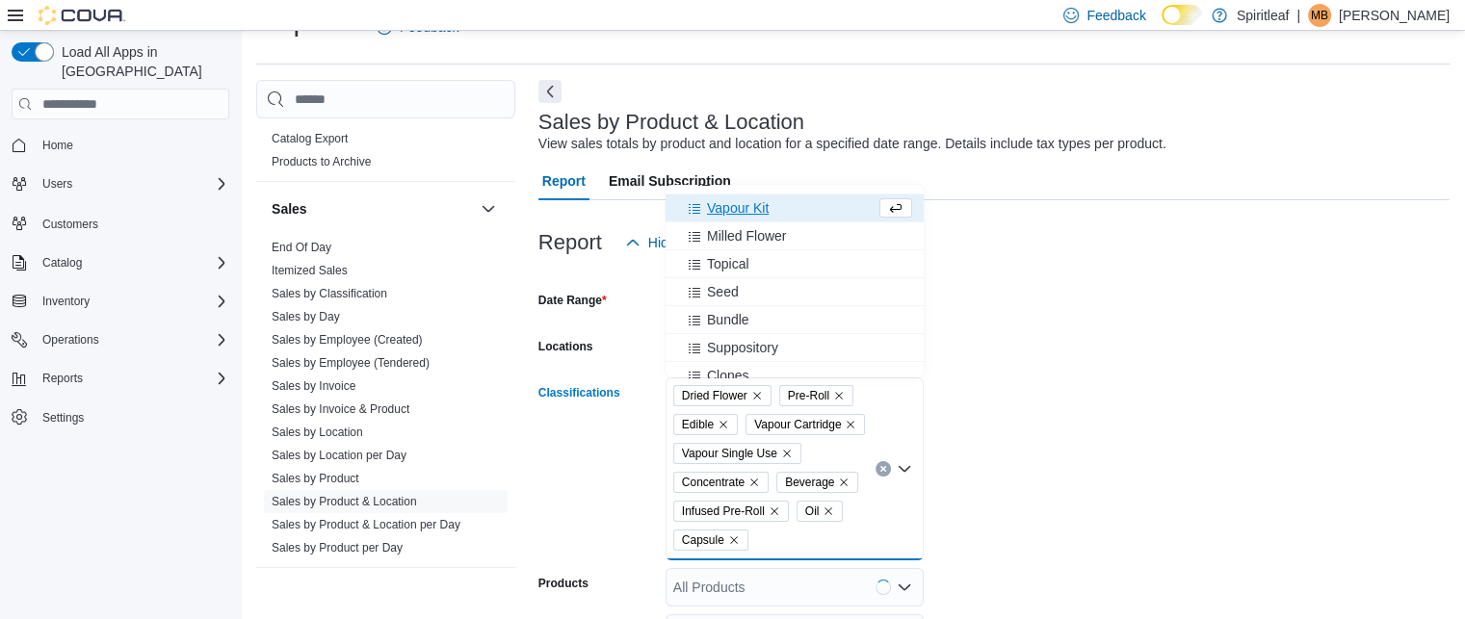
click at [745, 211] on span "Vapour Kit" at bounding box center [738, 207] width 62 height 19
click at [745, 211] on span "Milled Flower" at bounding box center [746, 207] width 79 height 19
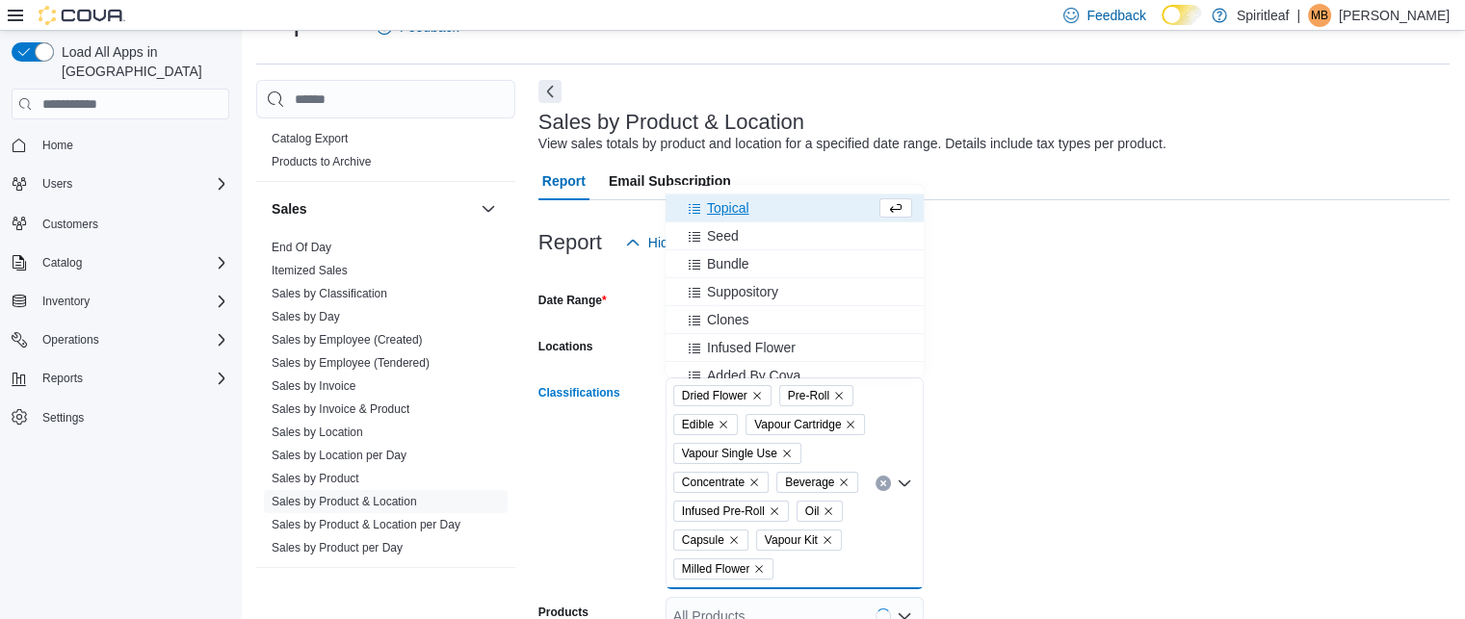
click at [745, 211] on span "Topical" at bounding box center [728, 207] width 42 height 19
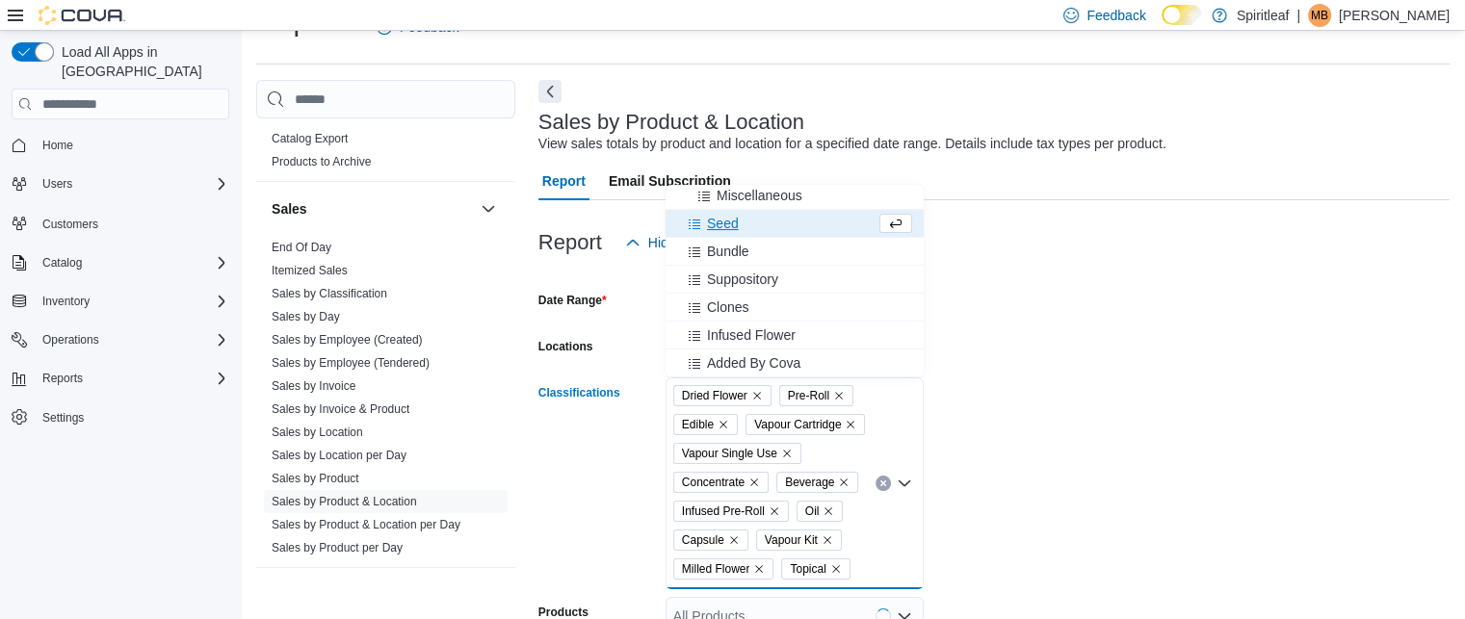
scroll to position [338, 0]
click at [745, 211] on button "Seed" at bounding box center [795, 224] width 258 height 28
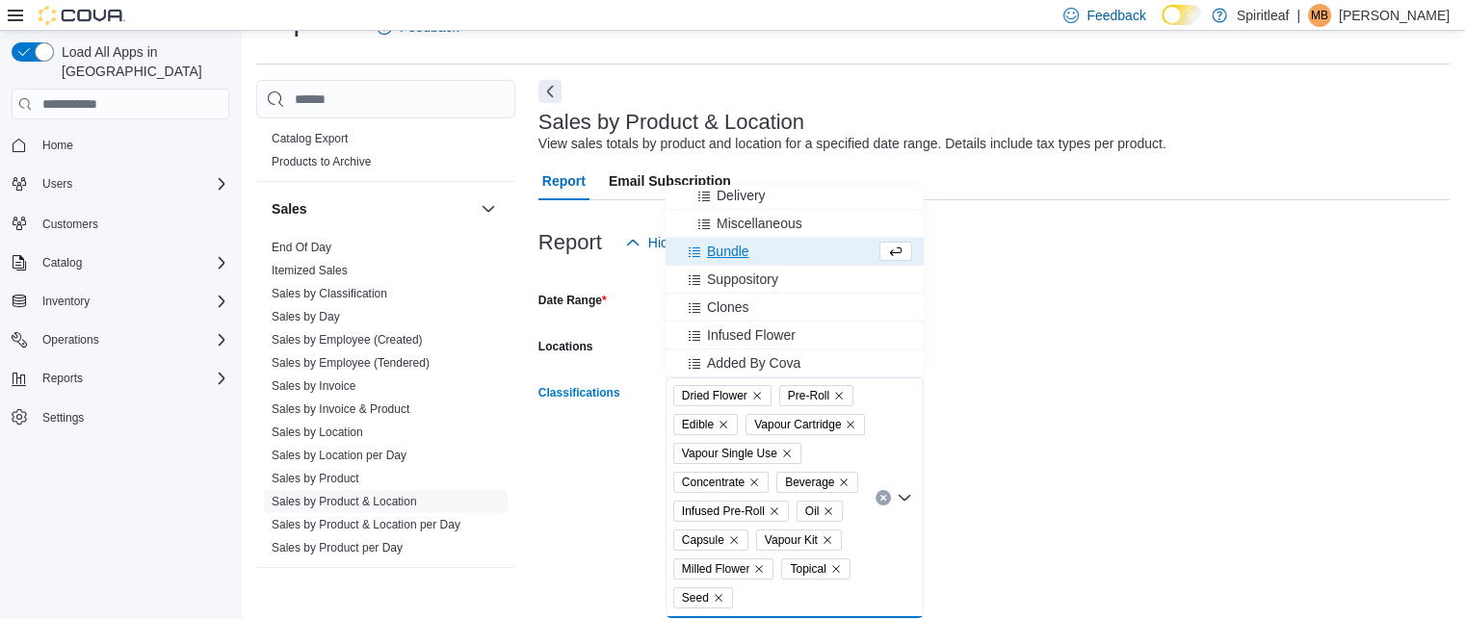
scroll to position [310, 0]
click at [1015, 385] on form "Date Range Last 7 Days Locations [STREET_ADDRESS] ([GEOGRAPHIC_DATA]) Classific…" at bounding box center [994, 583] width 911 height 642
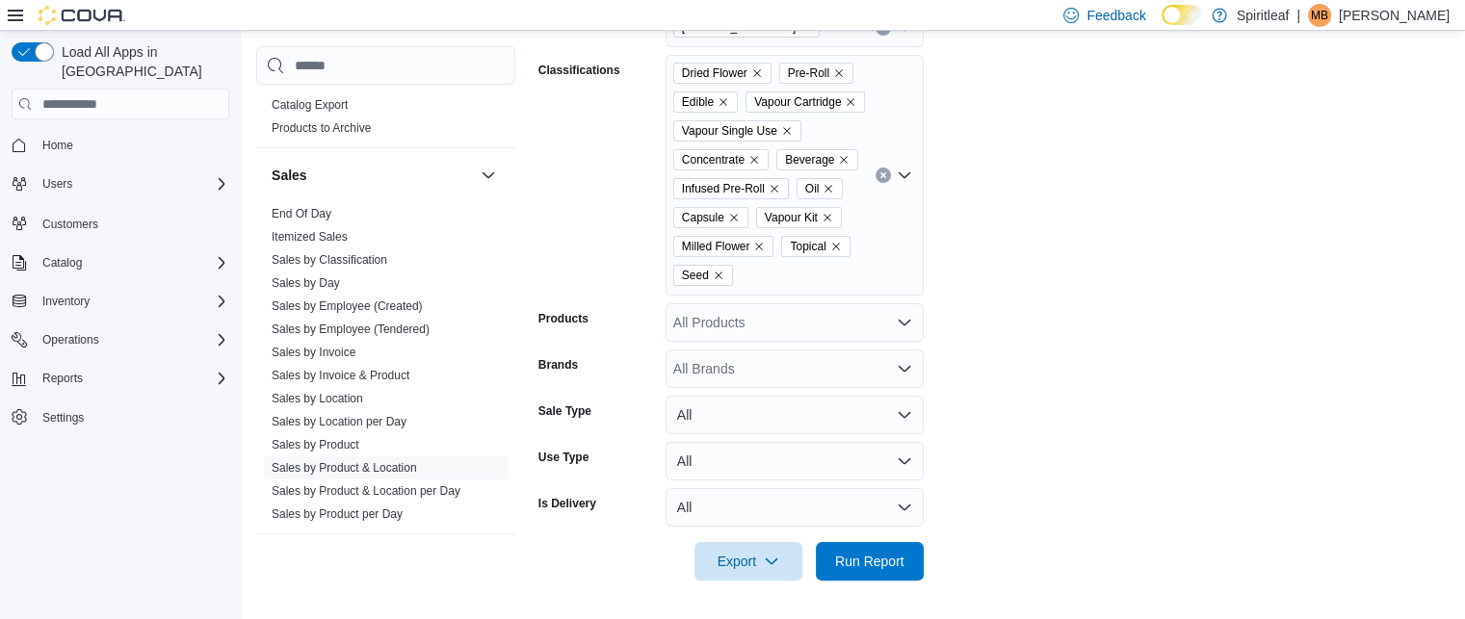
scroll to position [396, 0]
click at [843, 318] on div "All Products" at bounding box center [795, 322] width 258 height 39
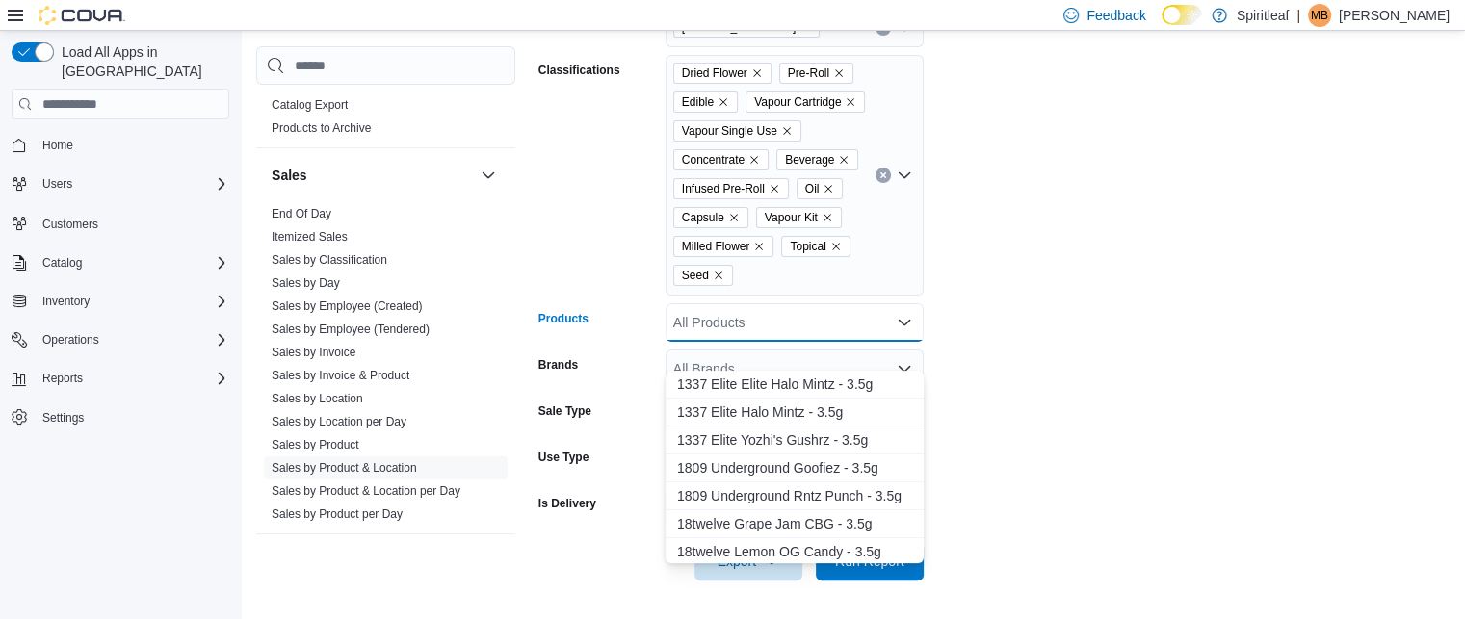
click at [1114, 343] on form "Date Range Last 7 Days Locations [STREET_ADDRESS] ([GEOGRAPHIC_DATA]) Classific…" at bounding box center [994, 260] width 911 height 642
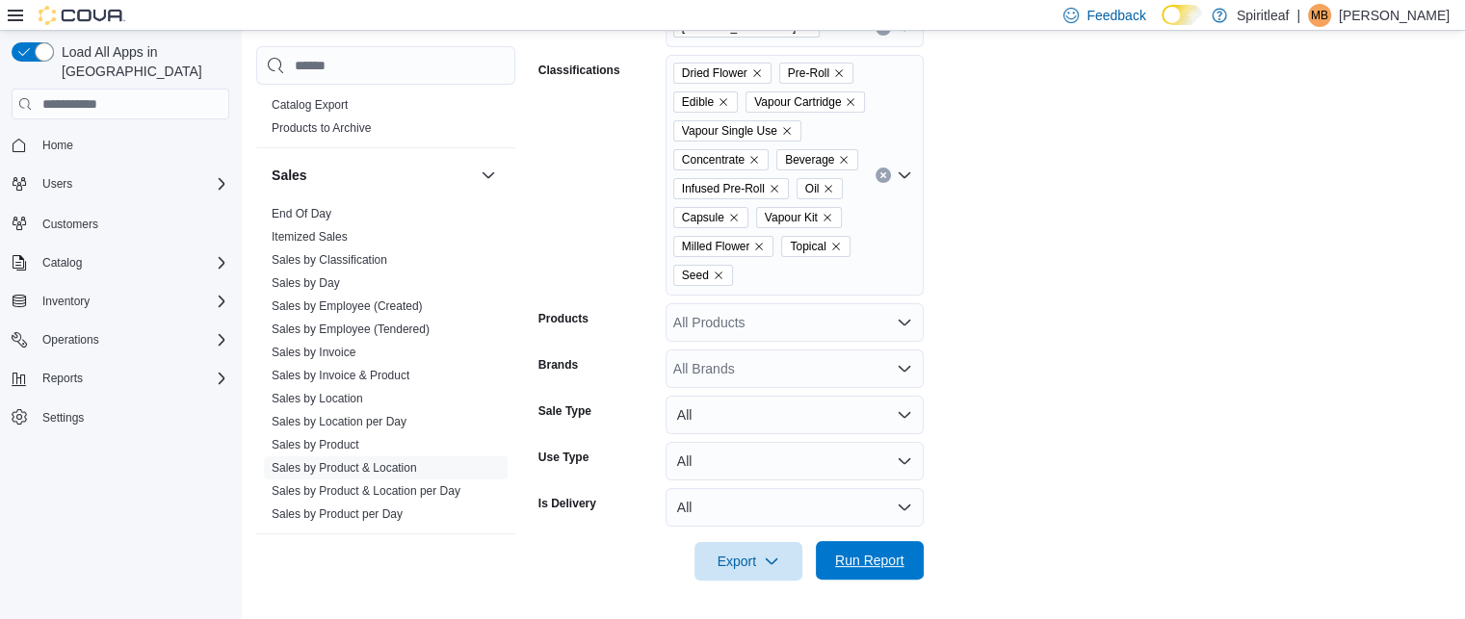
click at [876, 559] on span "Run Report" at bounding box center [869, 560] width 69 height 19
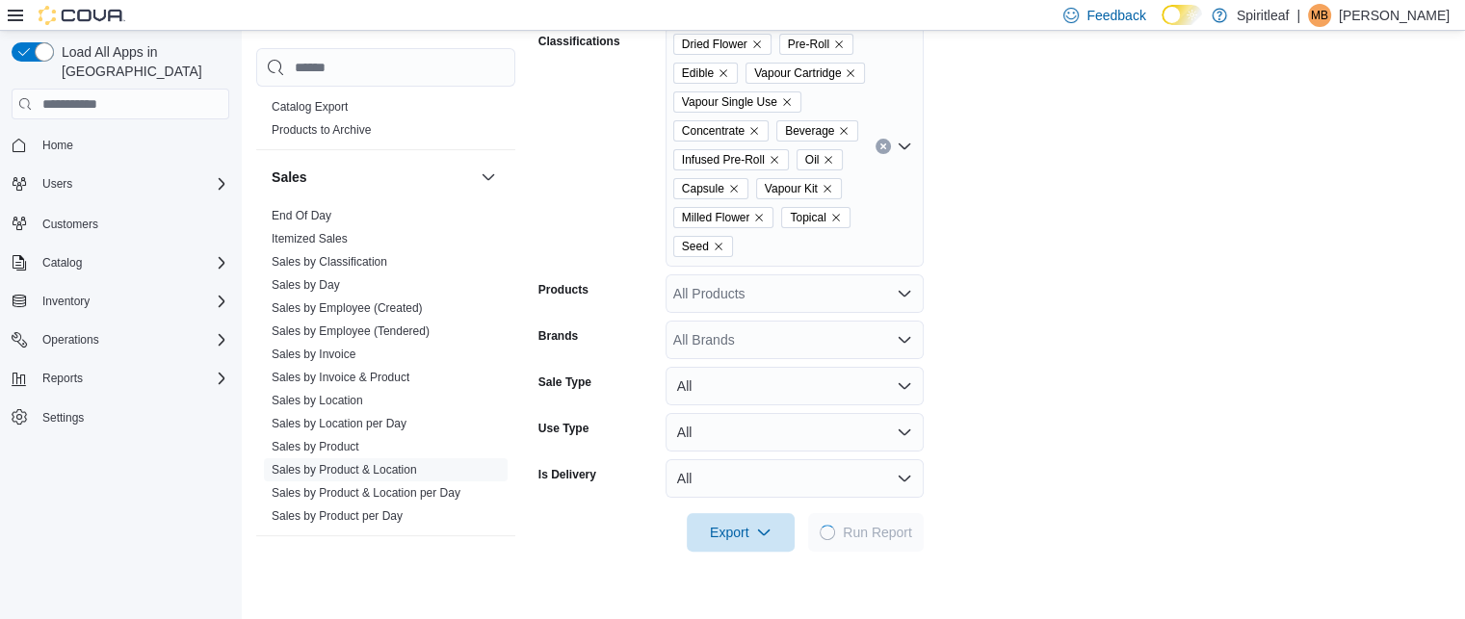
drag, startPoint x: 684, startPoint y: 579, endPoint x: 662, endPoint y: 577, distance: 22.2
click at [662, 552] on div "Export Run Report" at bounding box center [731, 533] width 385 height 39
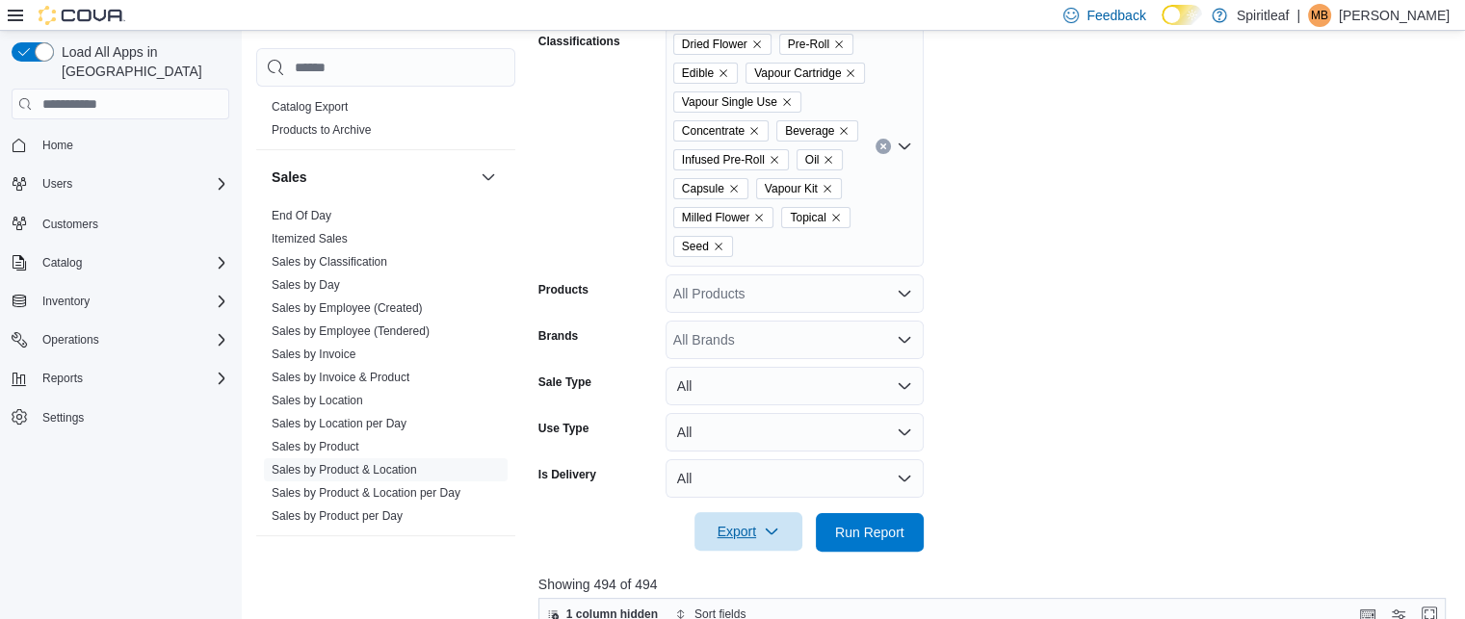
click at [761, 551] on span "Export" at bounding box center [748, 532] width 85 height 39
click at [754, 452] on button "Export to Excel" at bounding box center [752, 444] width 110 height 39
